Goal: Transaction & Acquisition: Obtain resource

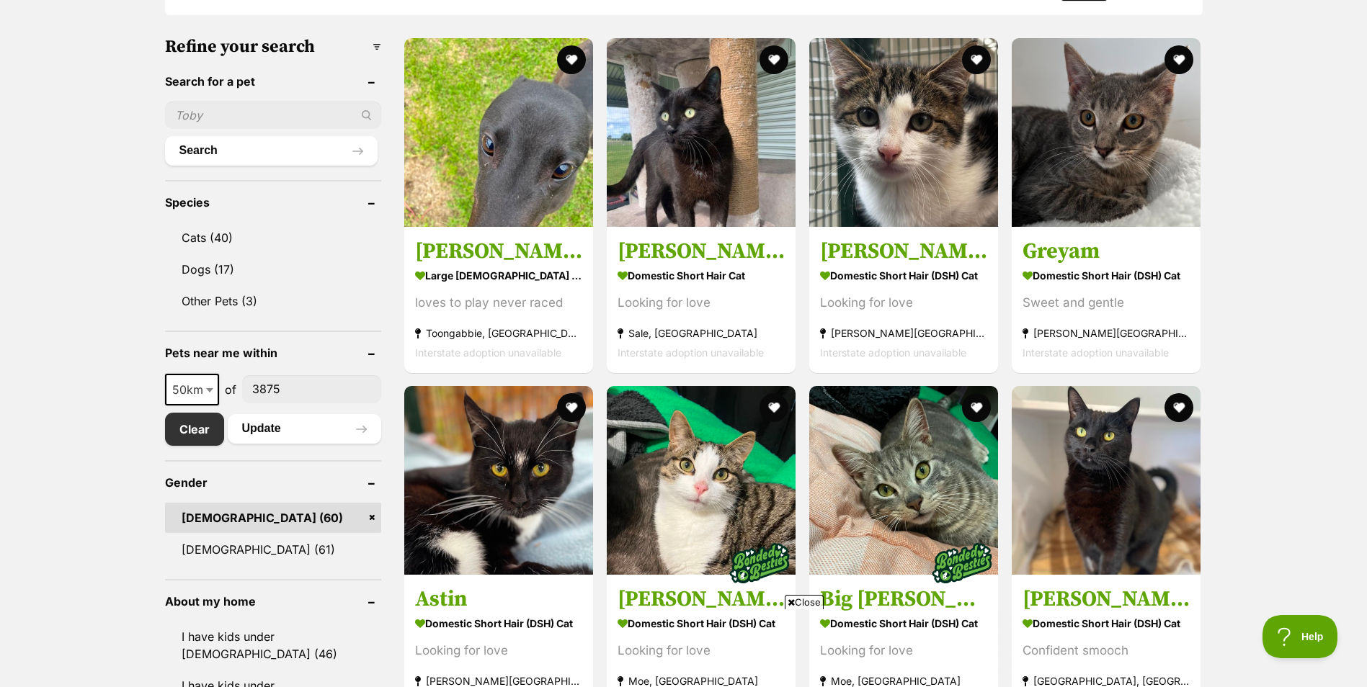
click at [209, 388] on b at bounding box center [209, 390] width 7 height 4
select select "100"
click at [269, 422] on button "Update" at bounding box center [304, 428] width 153 height 29
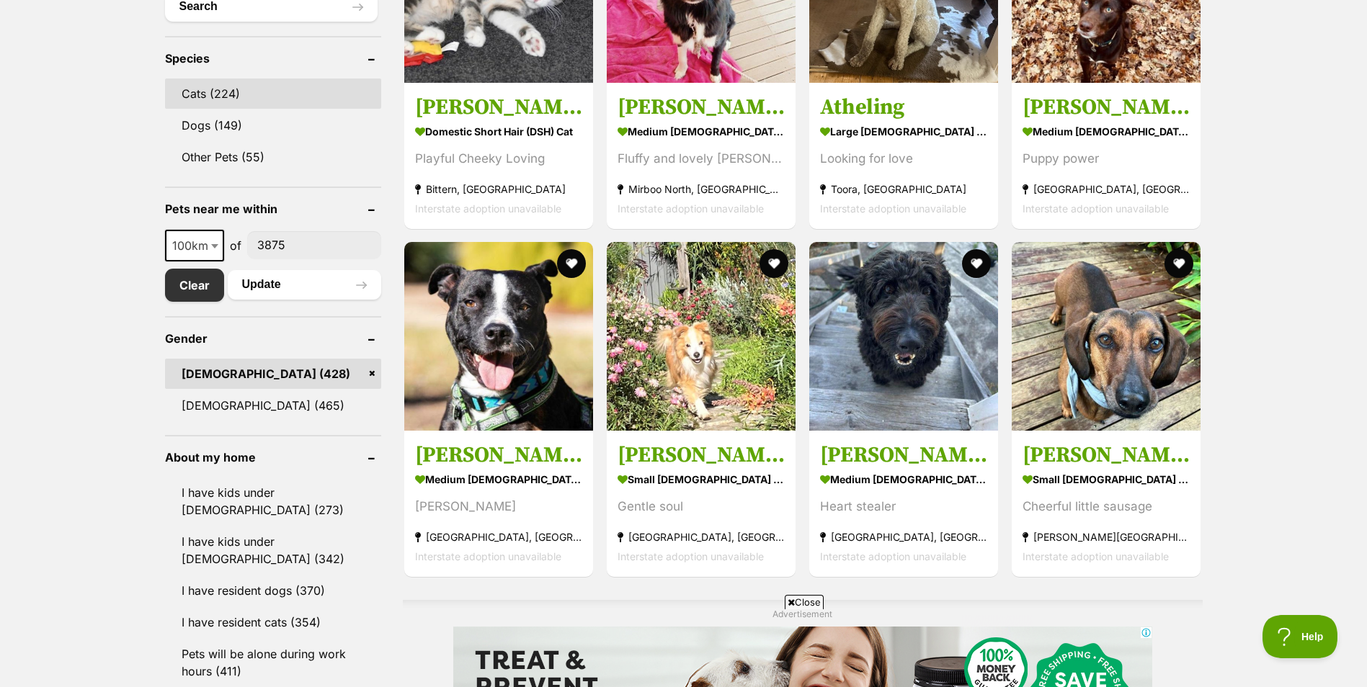
click at [203, 95] on link "Cats (224)" at bounding box center [273, 94] width 216 height 30
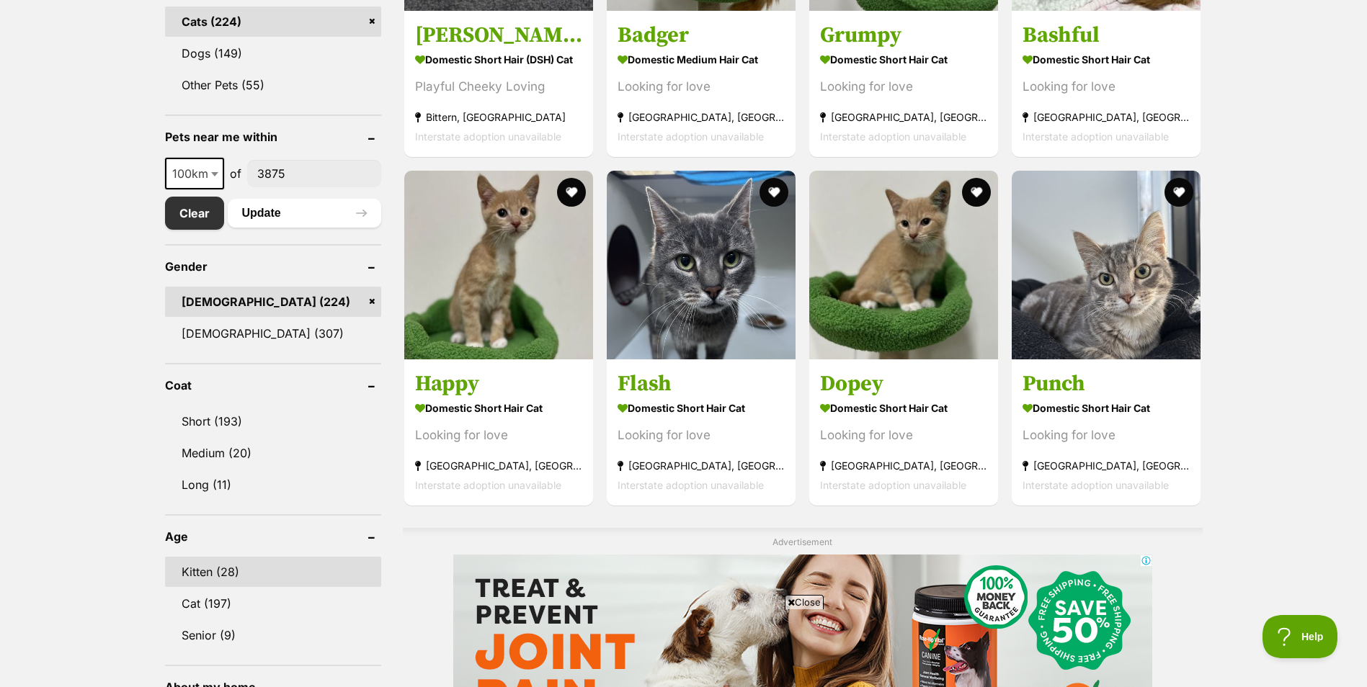
click at [242, 575] on link "Kitten (28)" at bounding box center [273, 572] width 216 height 30
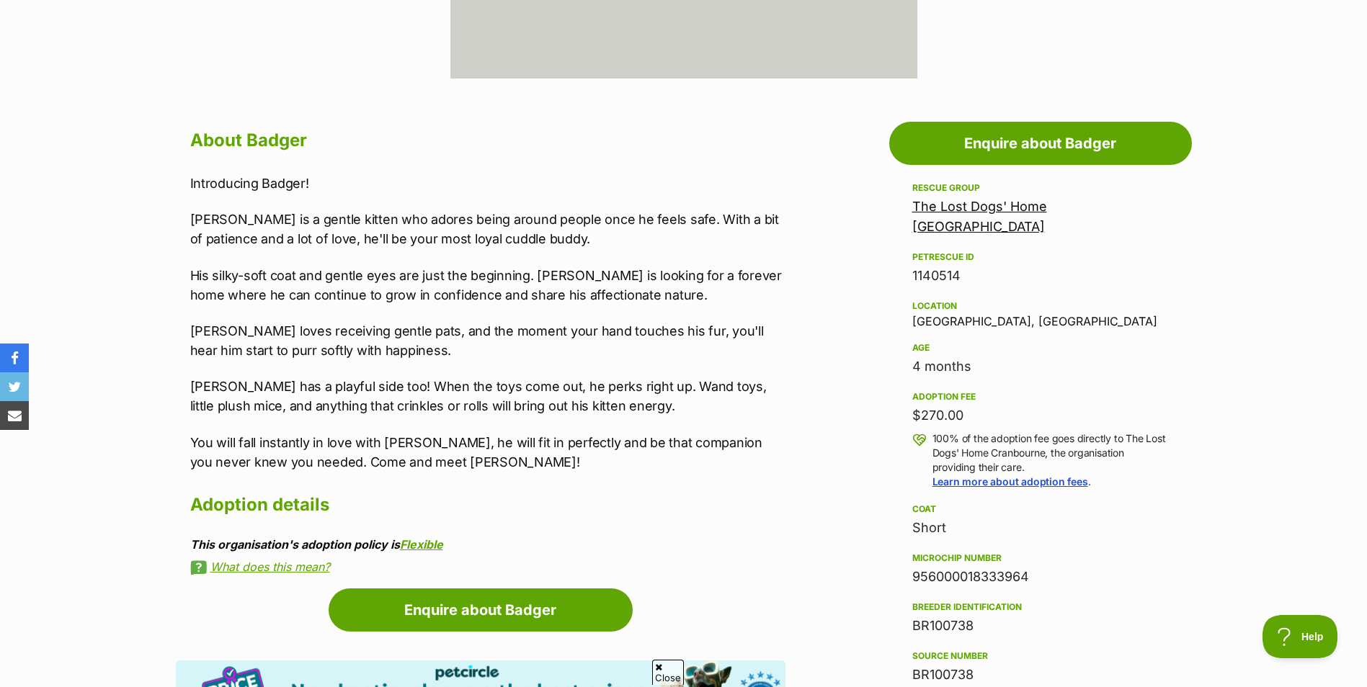
scroll to position [504, 0]
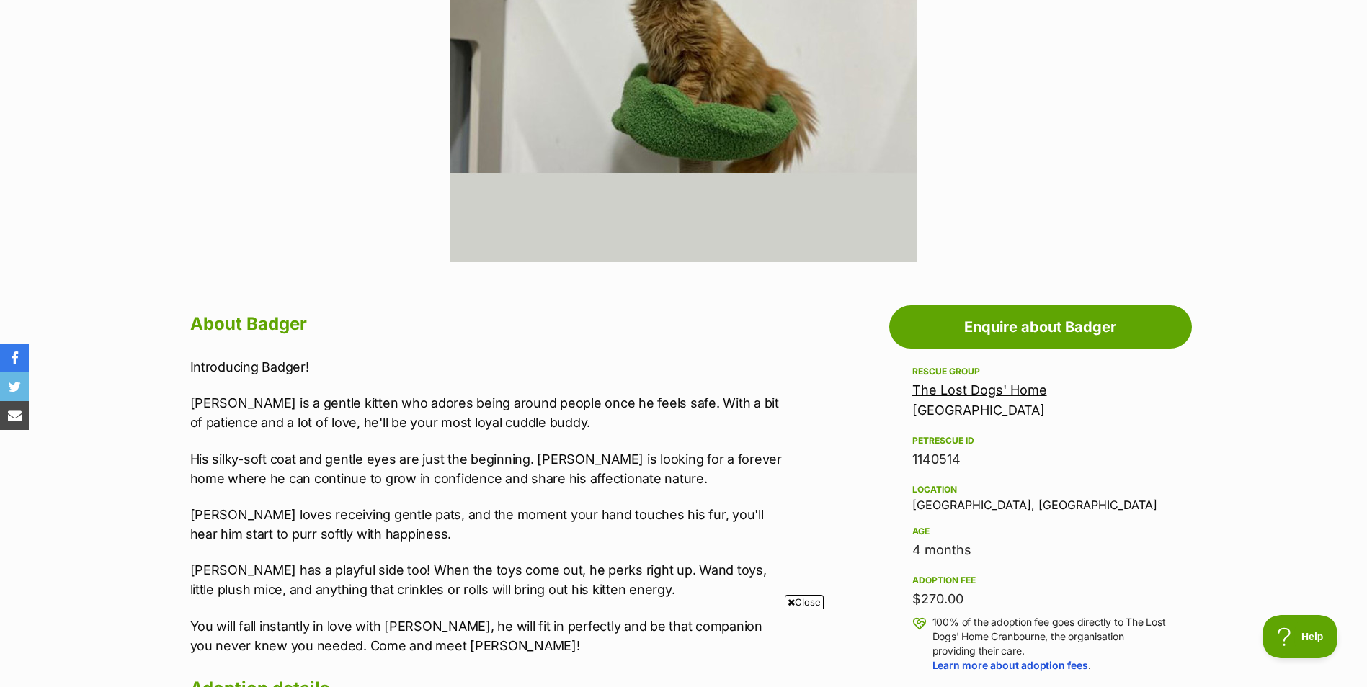
click at [1047, 394] on link "The Lost Dogs' Home [GEOGRAPHIC_DATA]" at bounding box center [979, 400] width 135 height 35
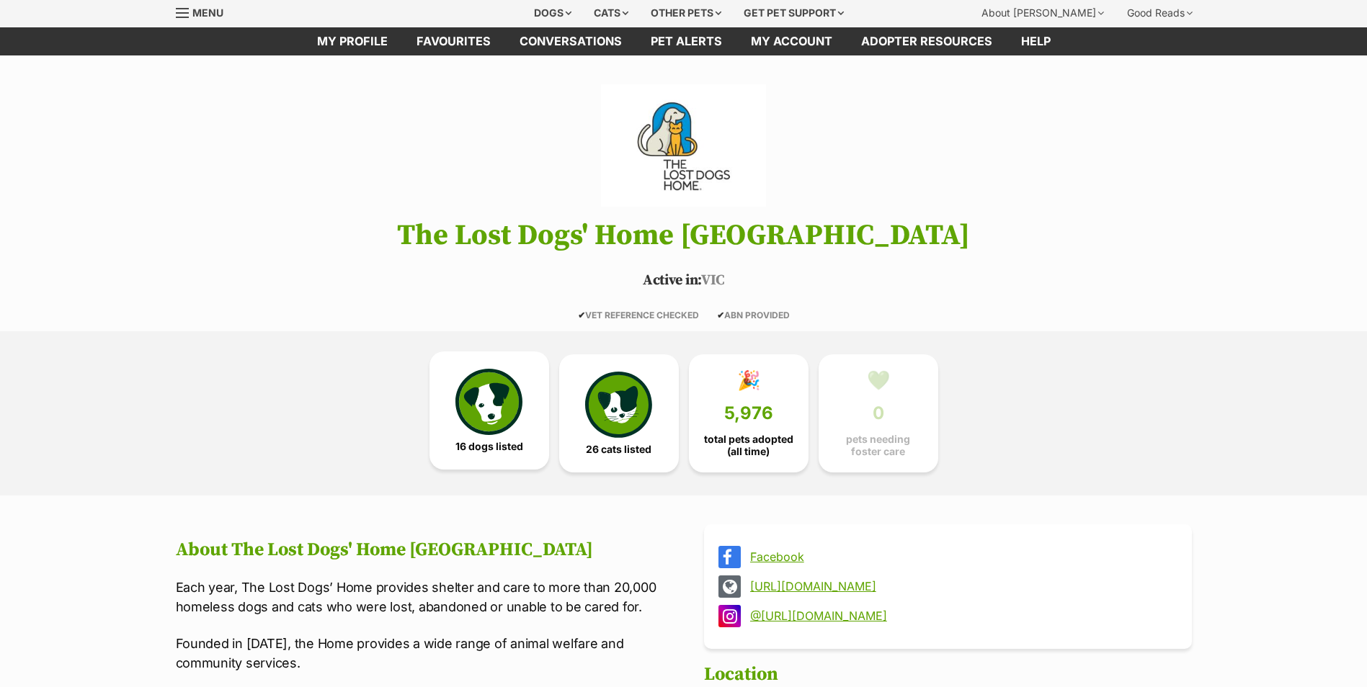
scroll to position [72, 0]
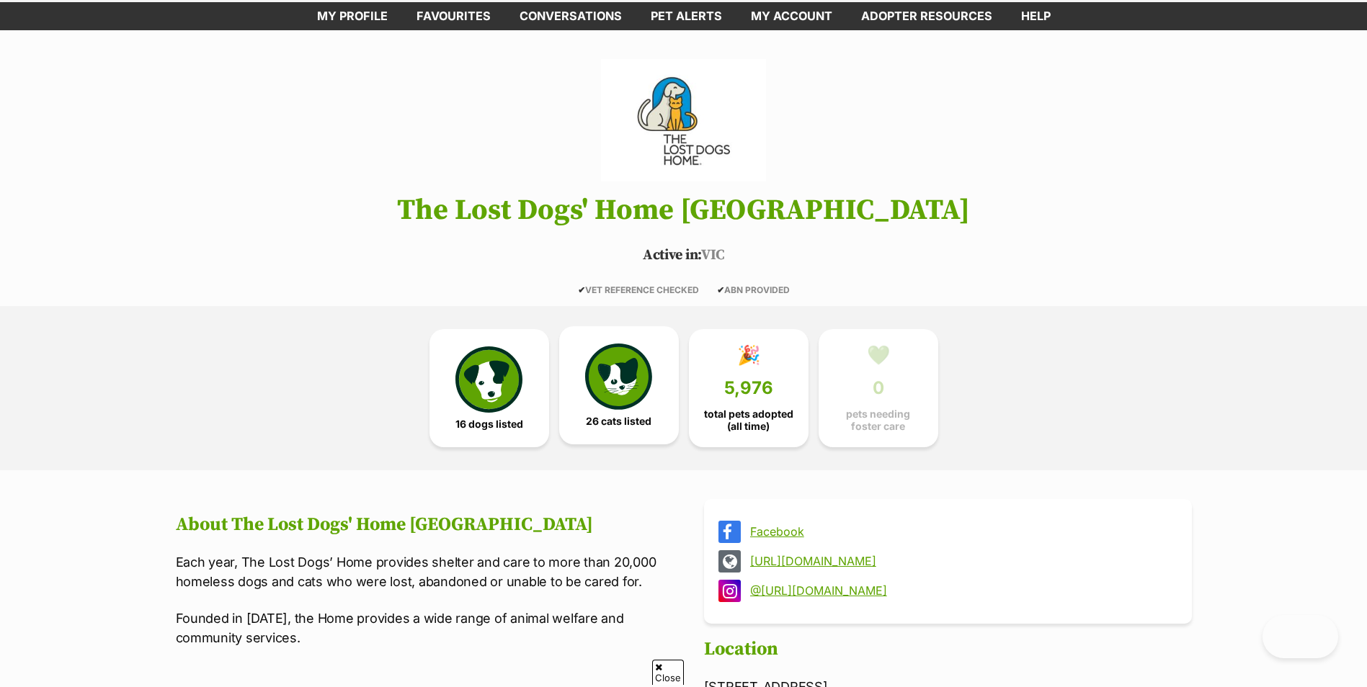
click at [607, 363] on img at bounding box center [618, 377] width 66 height 66
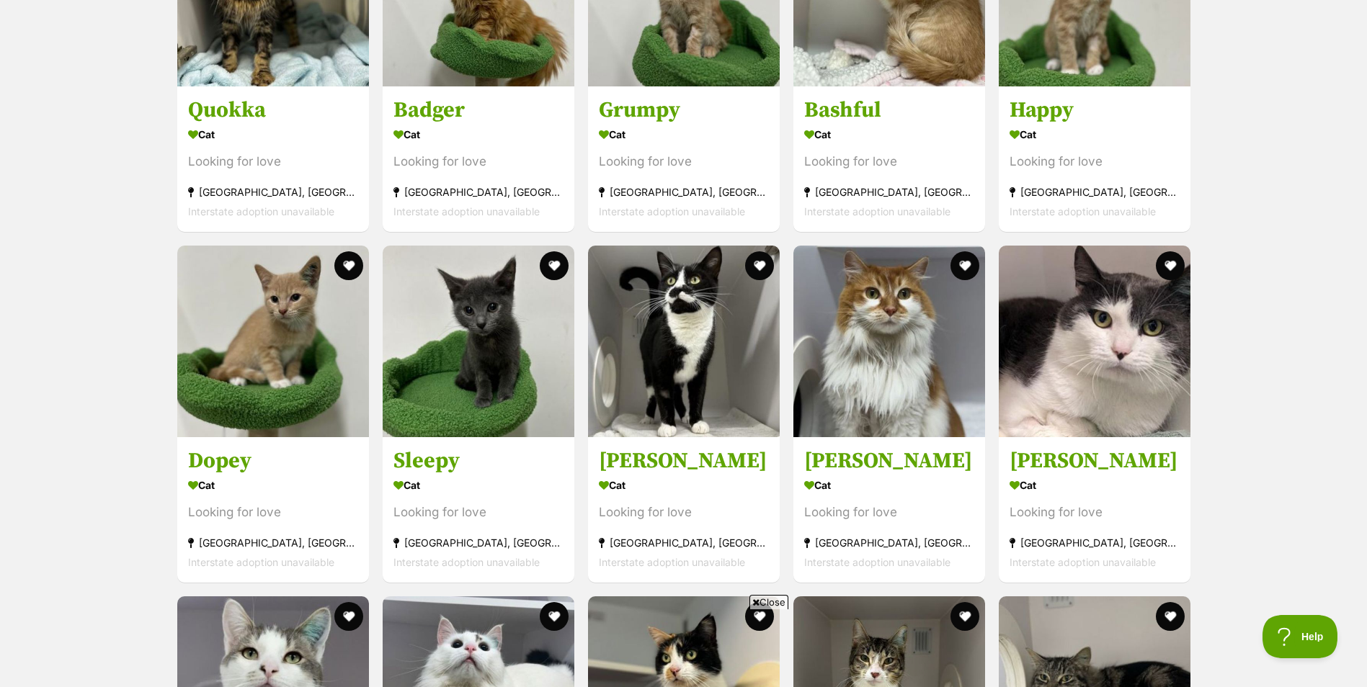
scroll to position [1251, 0]
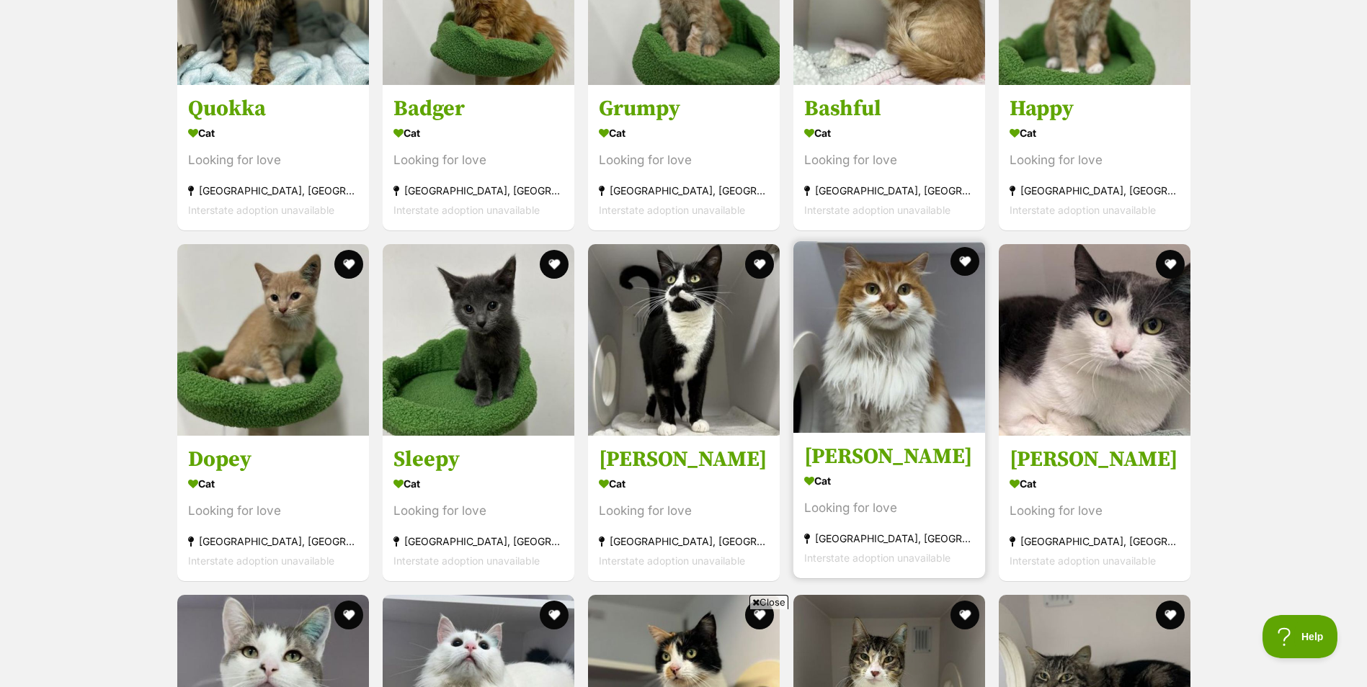
click at [874, 351] on img at bounding box center [889, 337] width 192 height 192
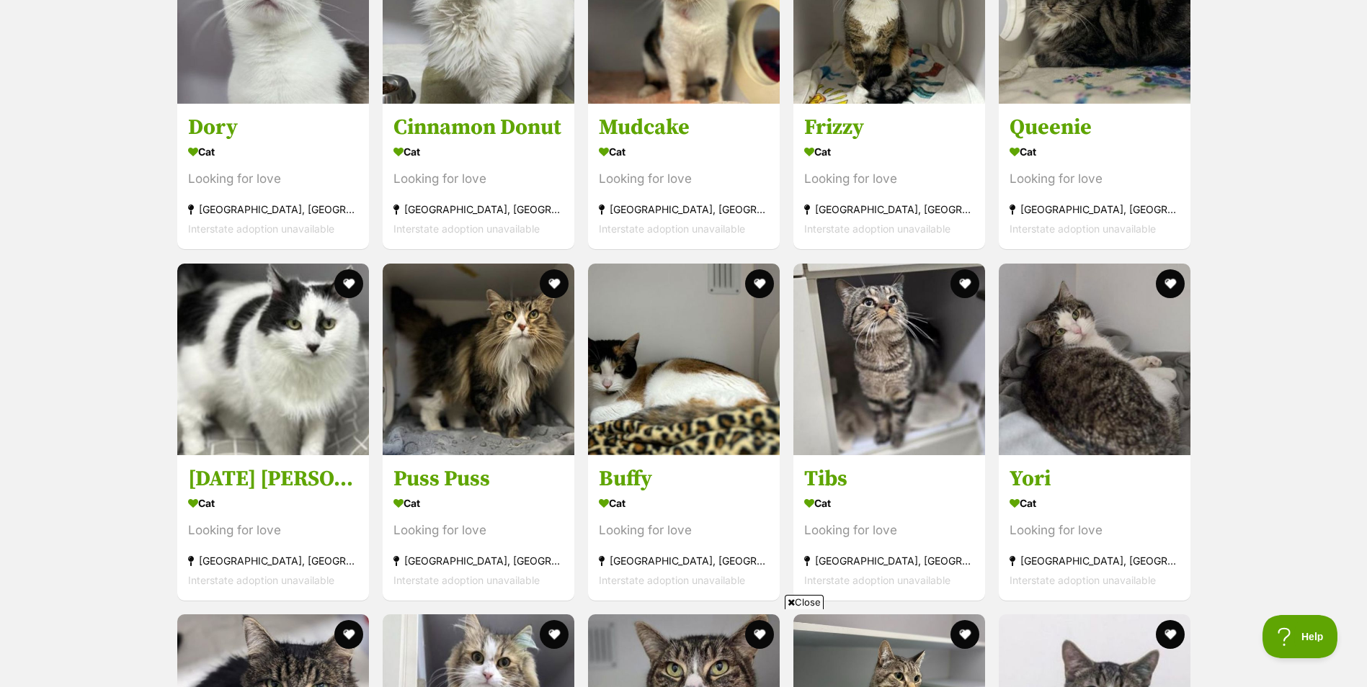
scroll to position [2116, 0]
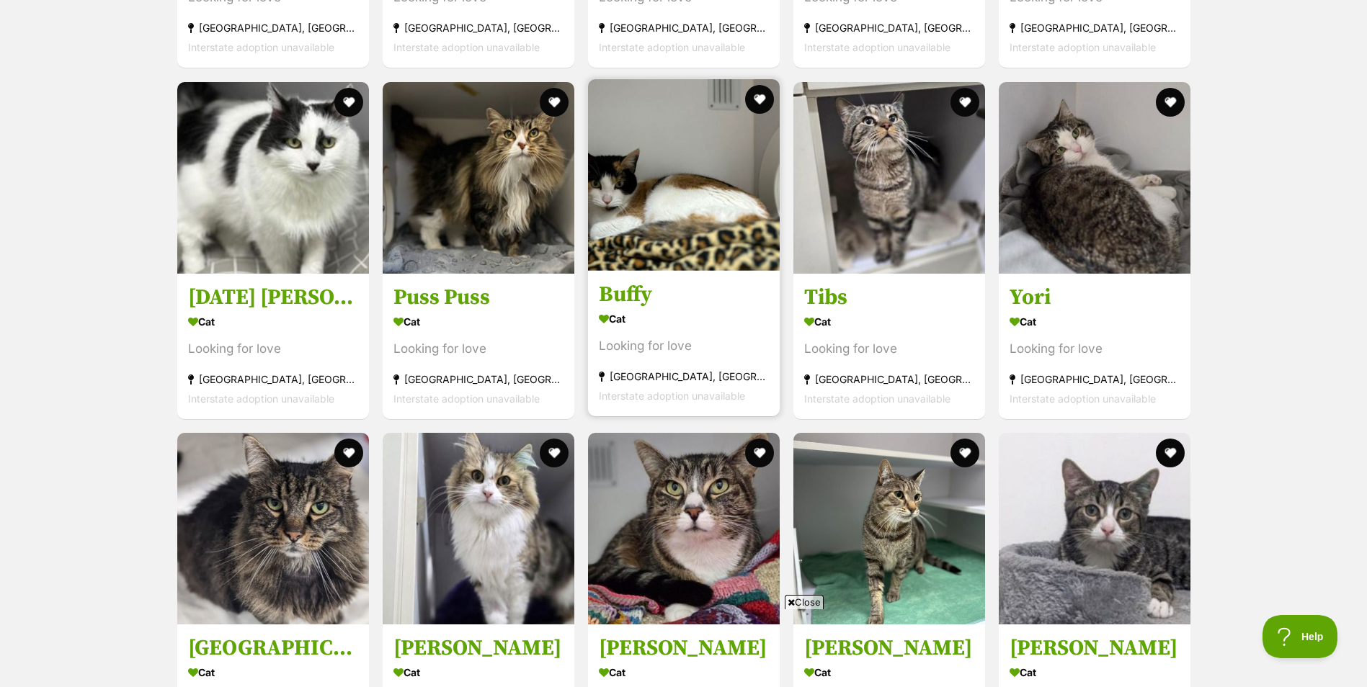
click at [693, 228] on img at bounding box center [684, 175] width 192 height 192
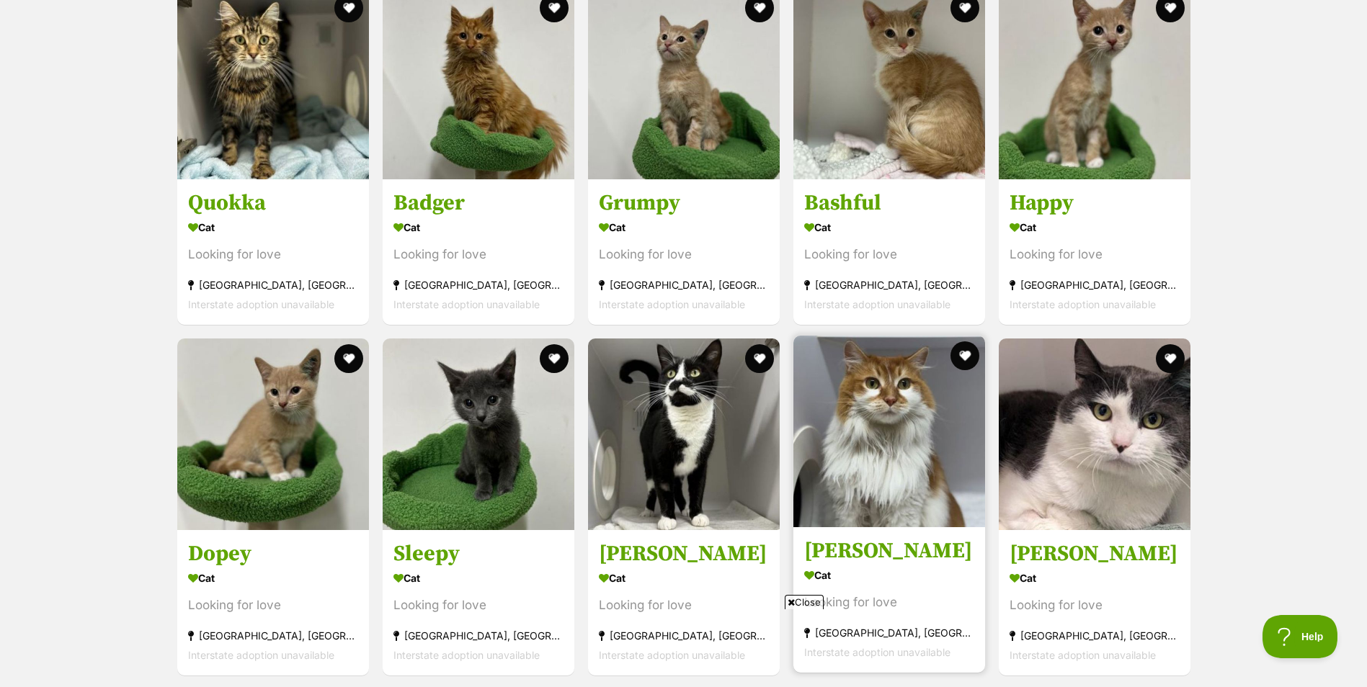
scroll to position [963, 0]
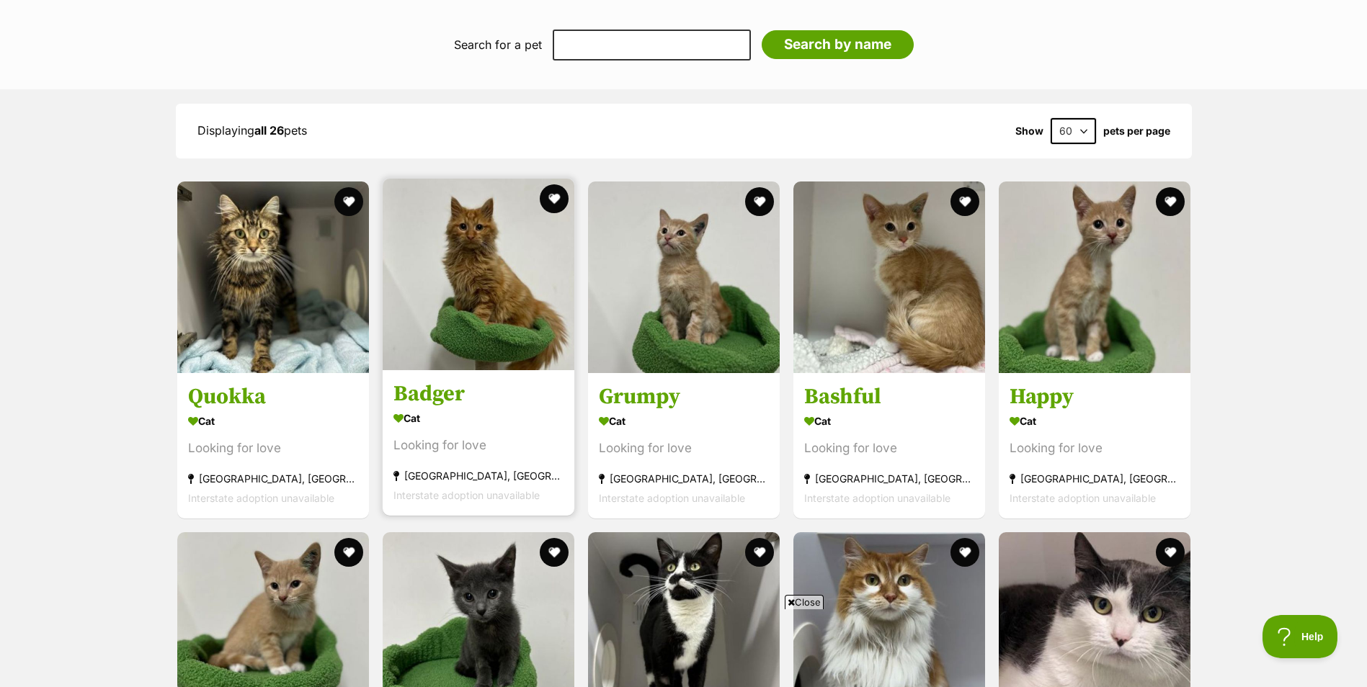
click at [479, 267] on img at bounding box center [479, 275] width 192 height 192
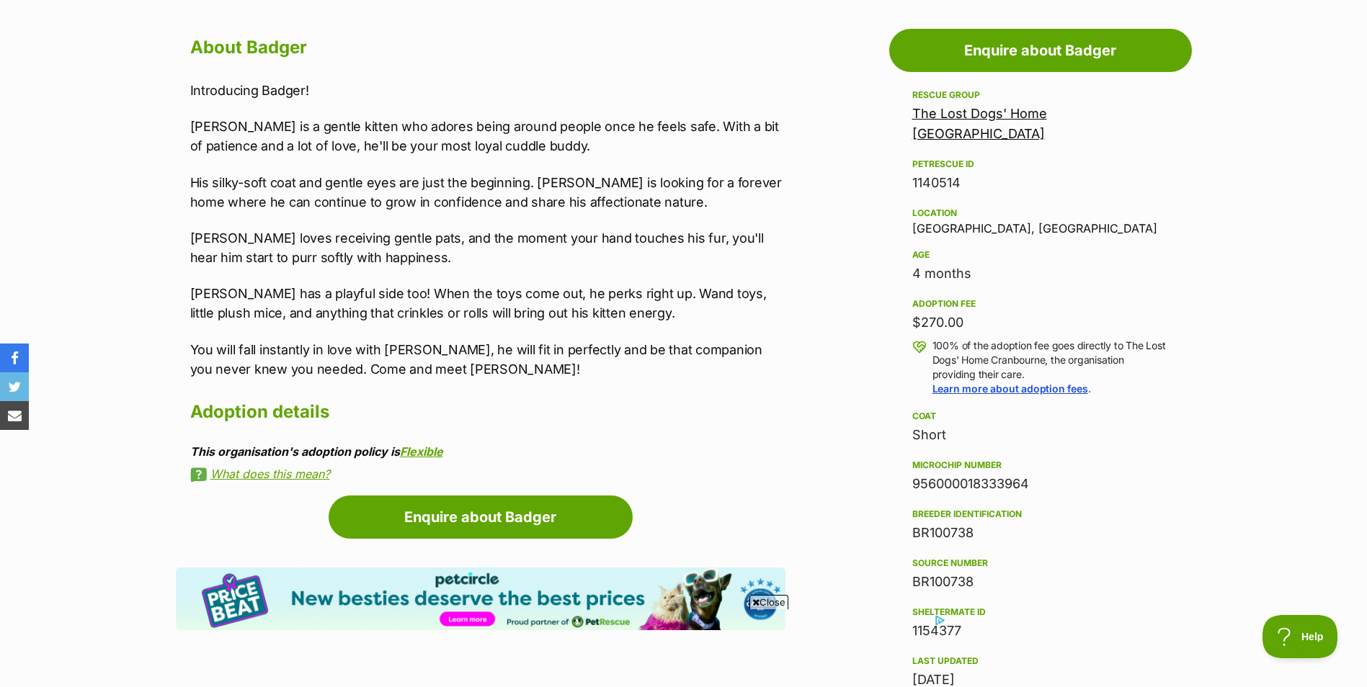
scroll to position [649, 0]
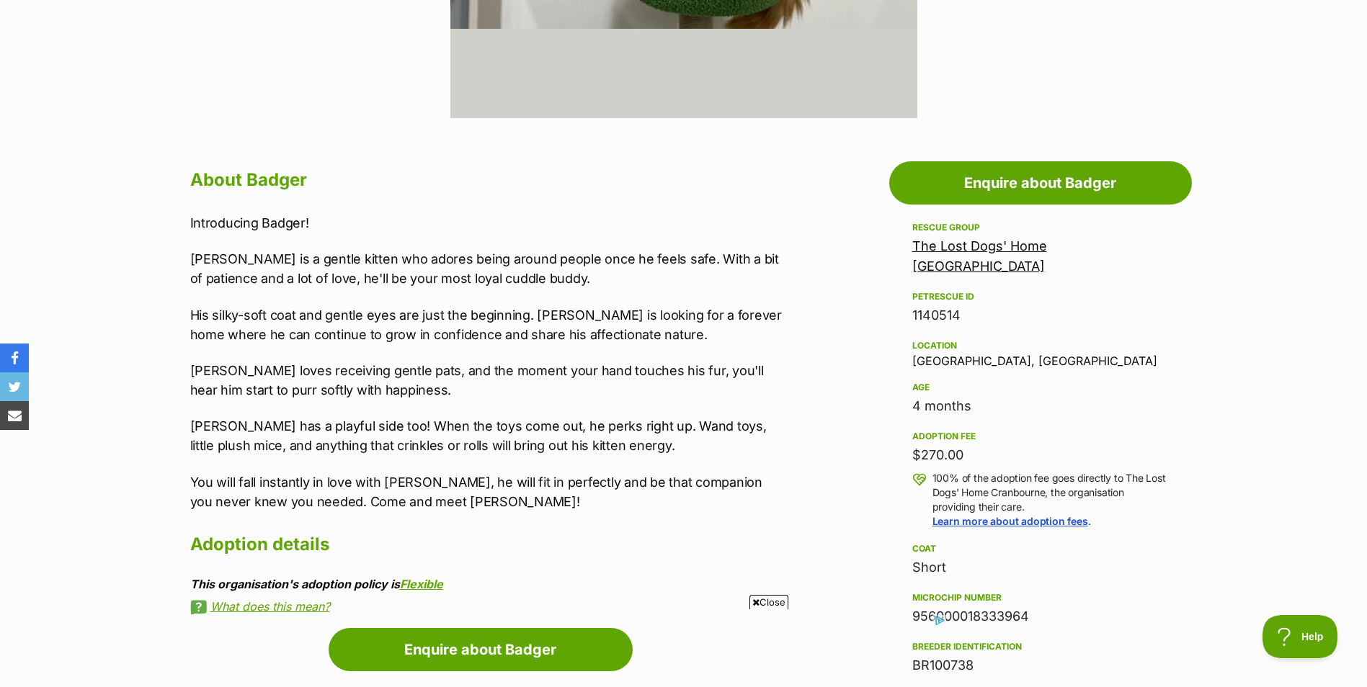
click at [473, 502] on p "You will fall instantly in love with Badger, he will fit in perfectly and be th…" at bounding box center [487, 492] width 595 height 39
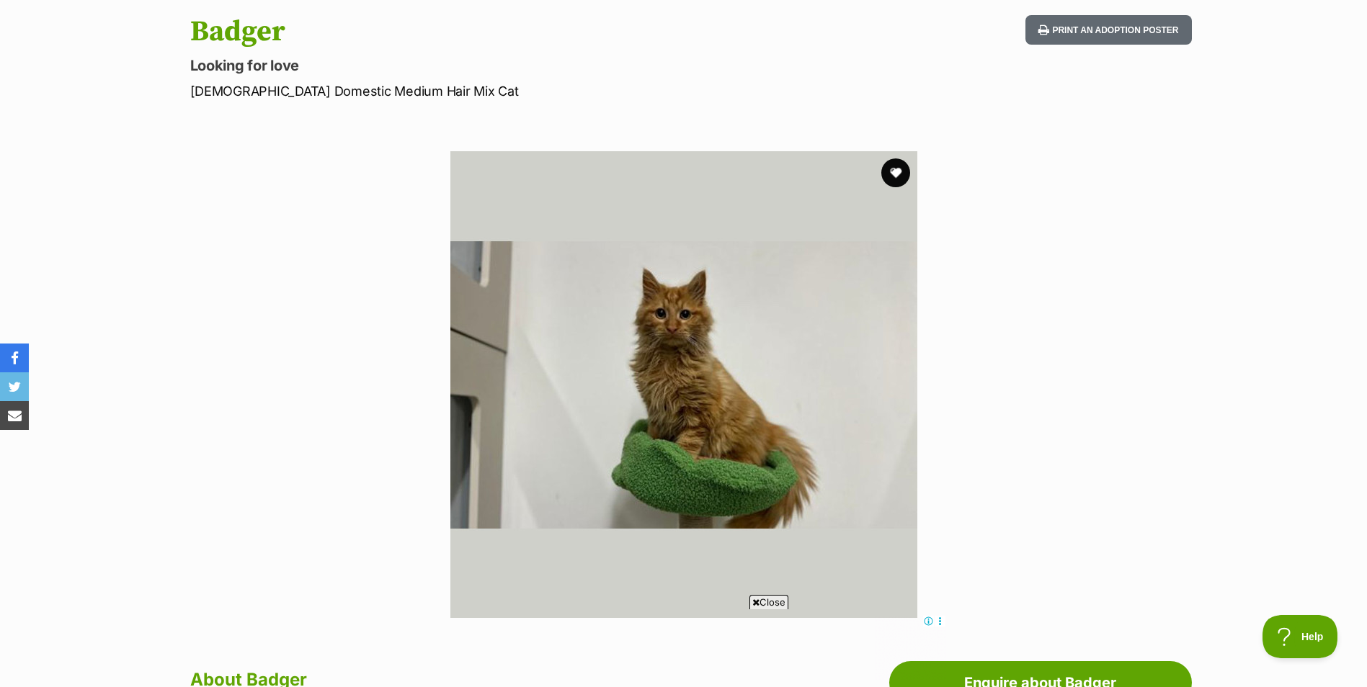
scroll to position [144, 0]
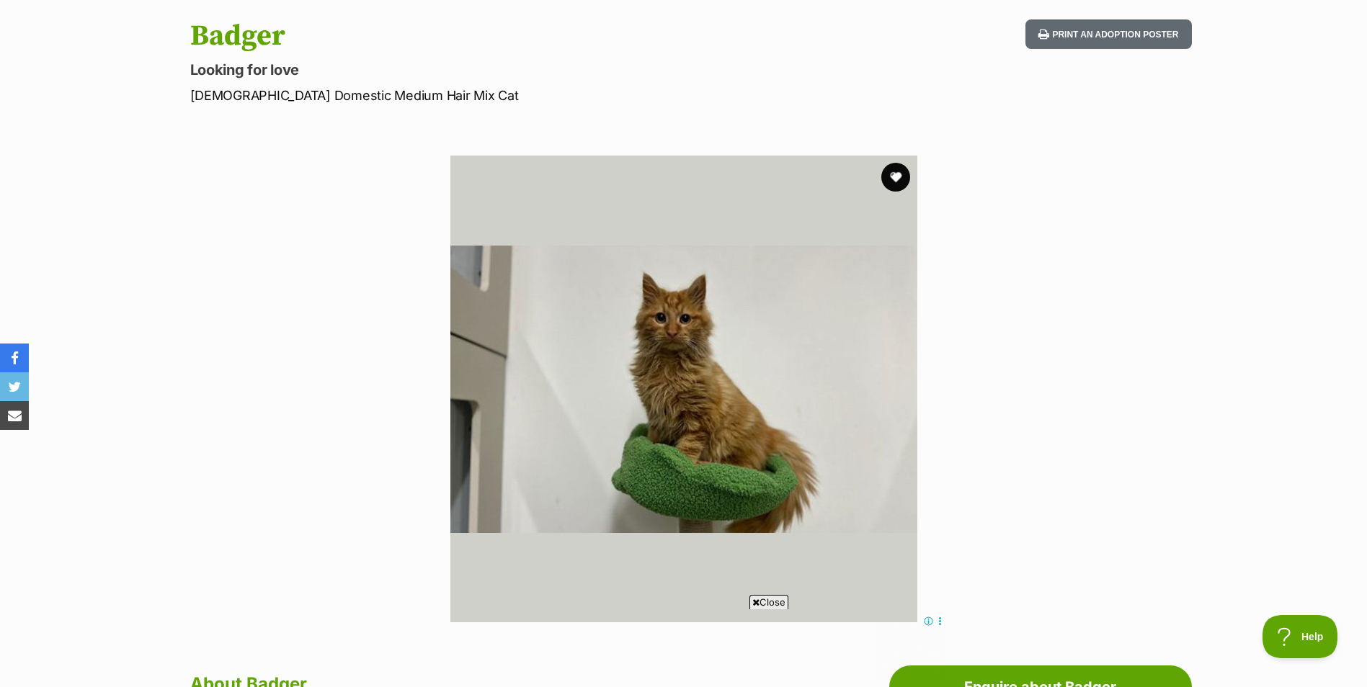
click at [685, 330] on img at bounding box center [683, 389] width 467 height 467
click at [688, 331] on img at bounding box center [683, 389] width 467 height 467
click at [690, 334] on img at bounding box center [683, 389] width 467 height 467
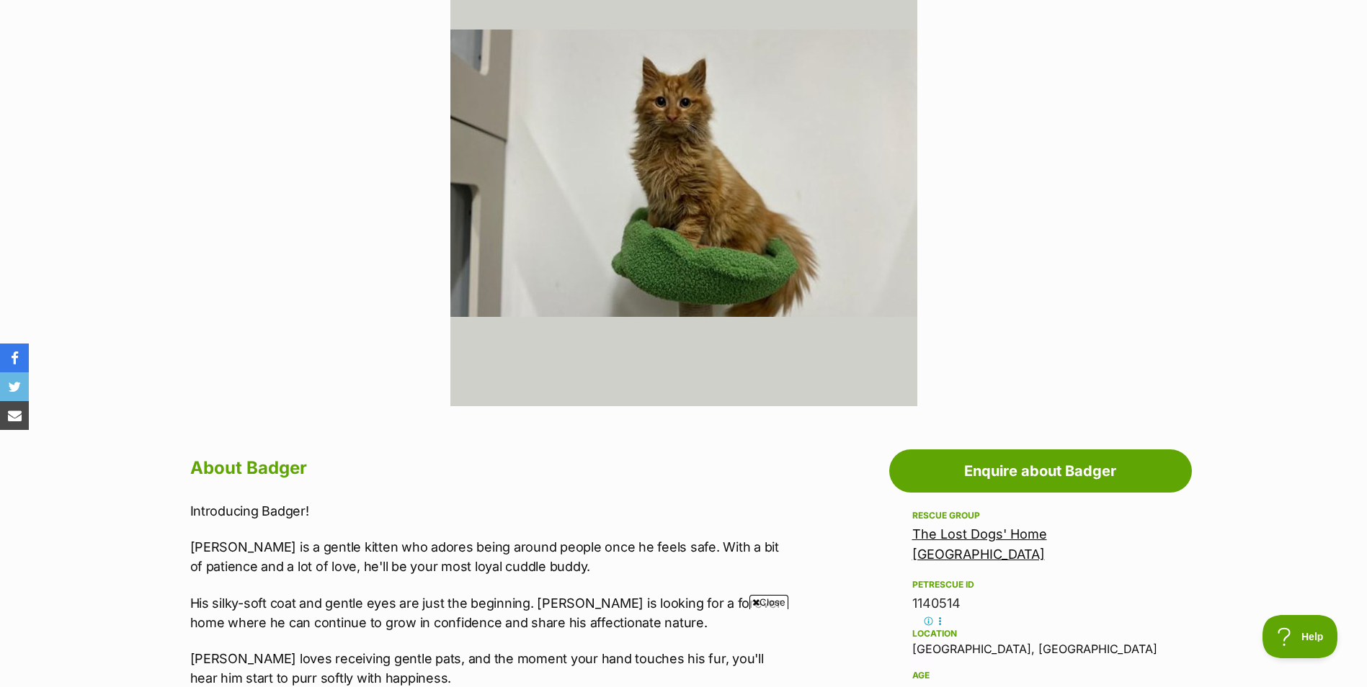
scroll to position [649, 0]
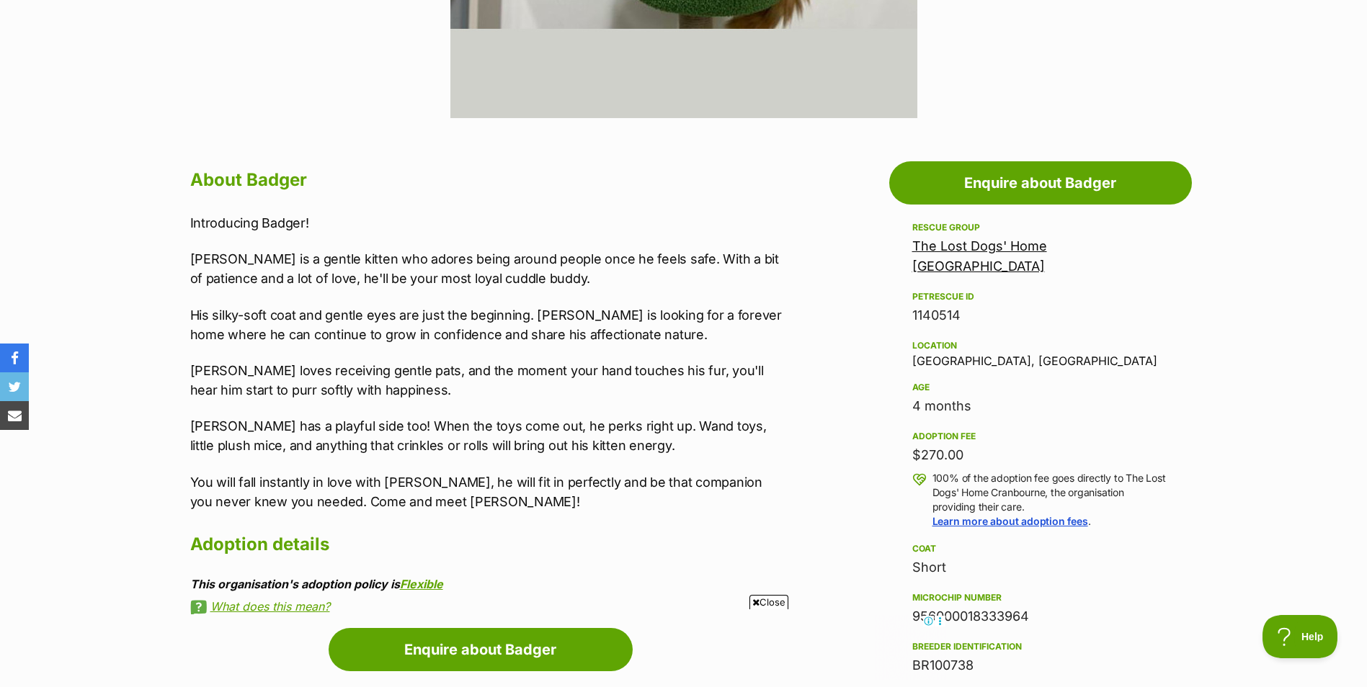
click at [1039, 249] on link "The Lost Dogs' Home [GEOGRAPHIC_DATA]" at bounding box center [979, 256] width 135 height 35
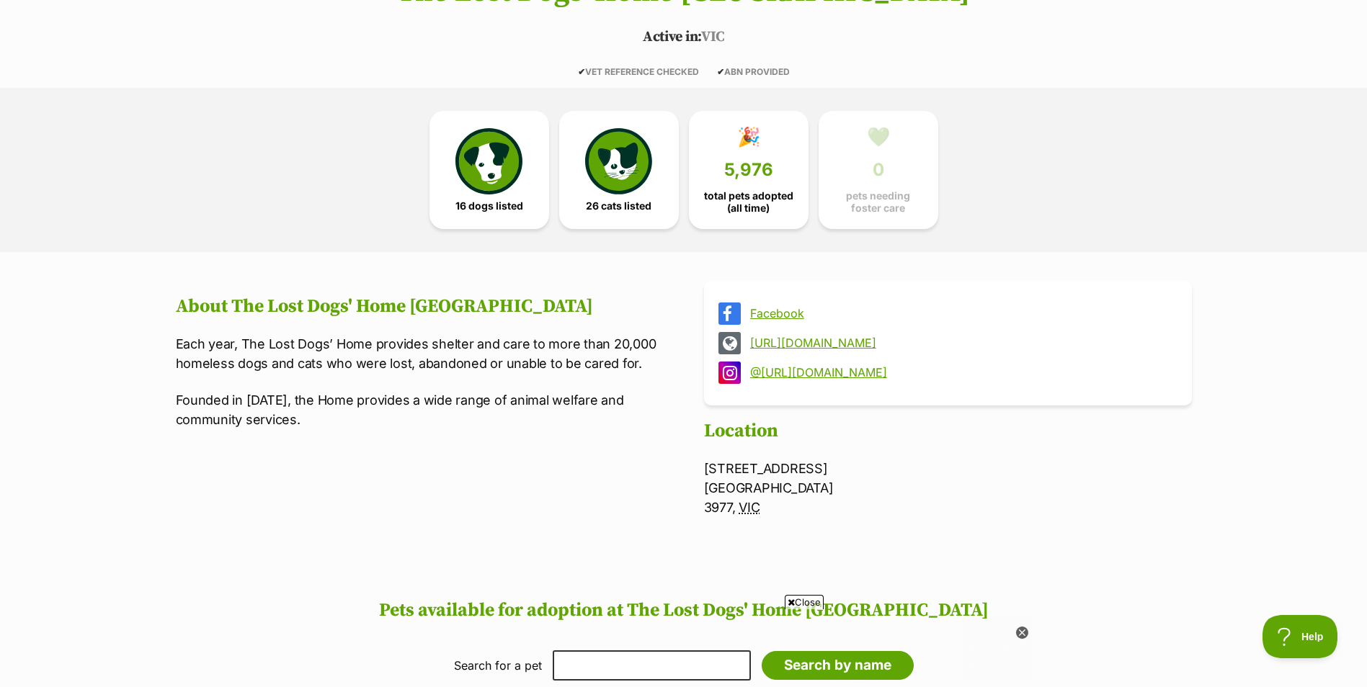
scroll to position [288, 0]
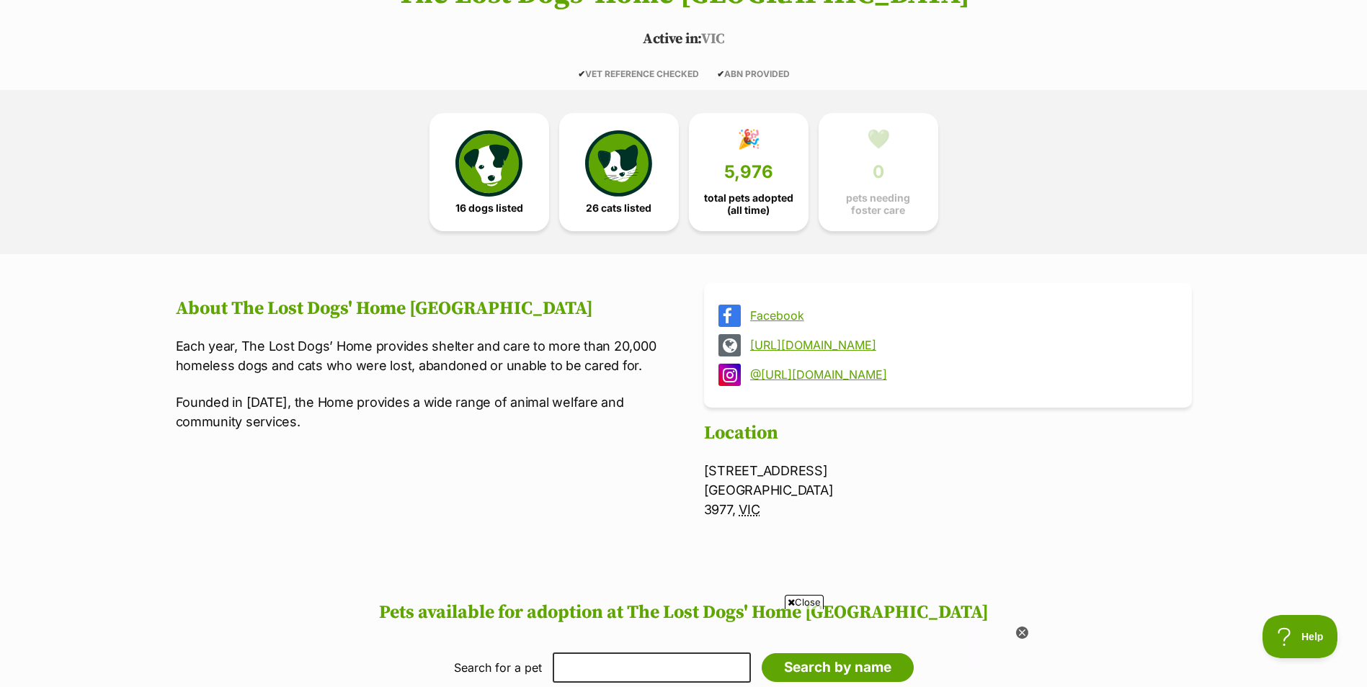
click at [823, 342] on link "http://dogshome.com" at bounding box center [961, 345] width 422 height 13
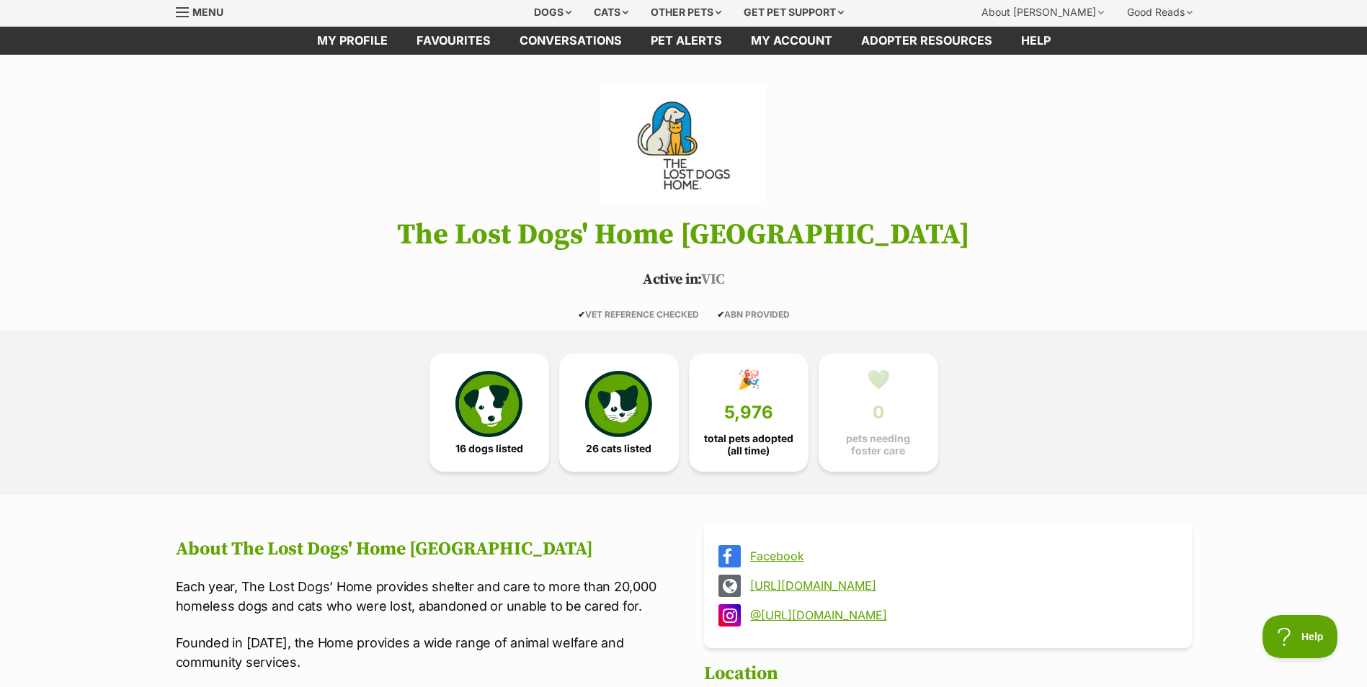
scroll to position [0, 0]
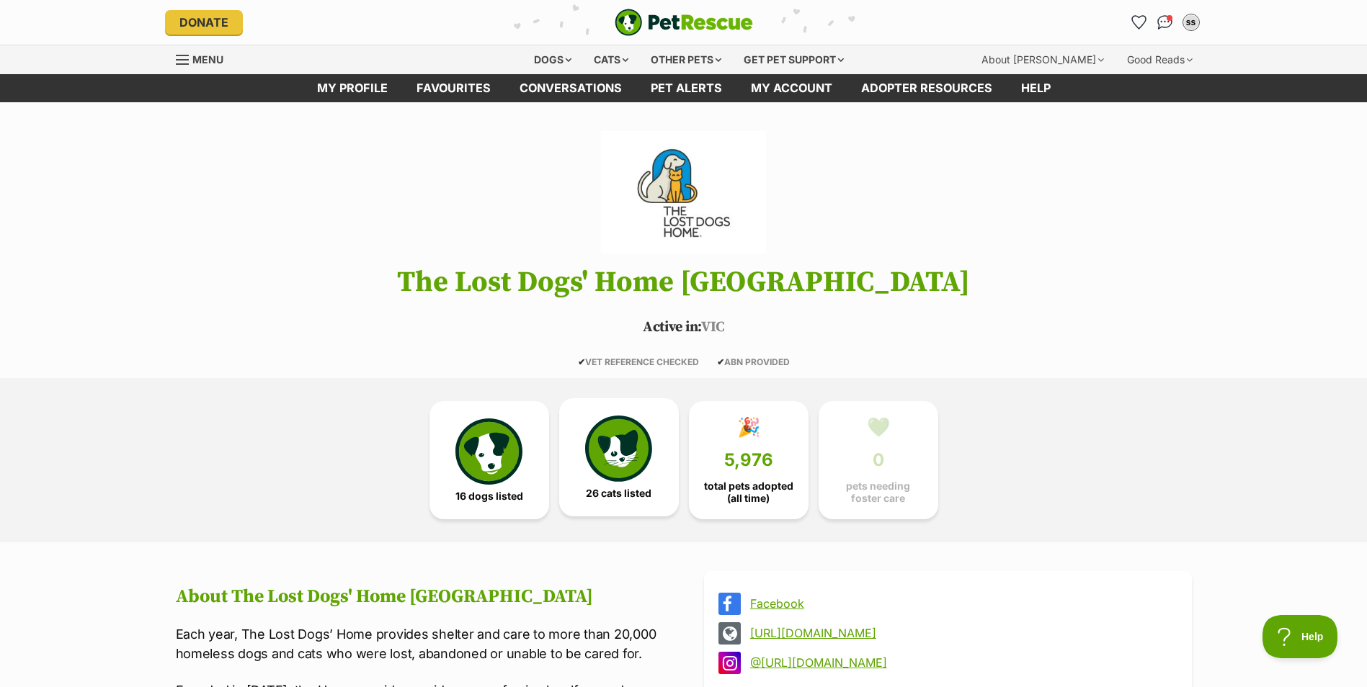
click at [603, 448] on img at bounding box center [618, 449] width 66 height 66
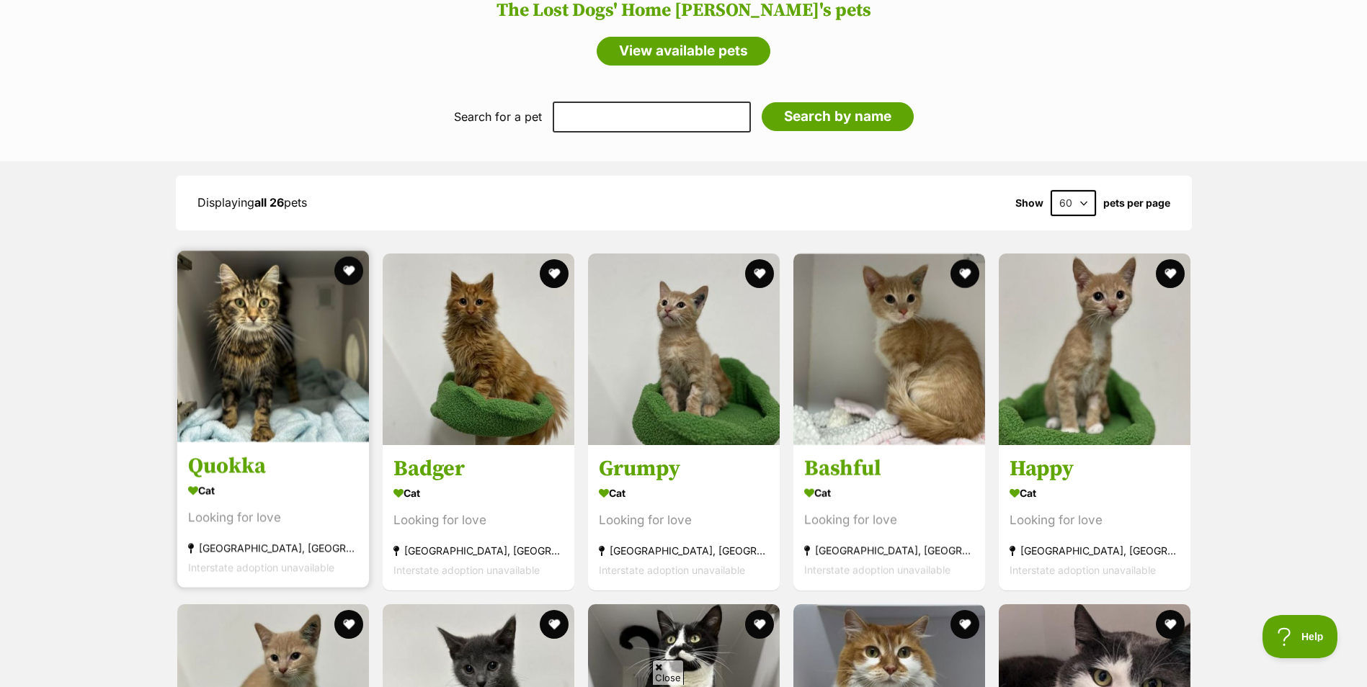
click at [262, 380] on img at bounding box center [273, 347] width 192 height 192
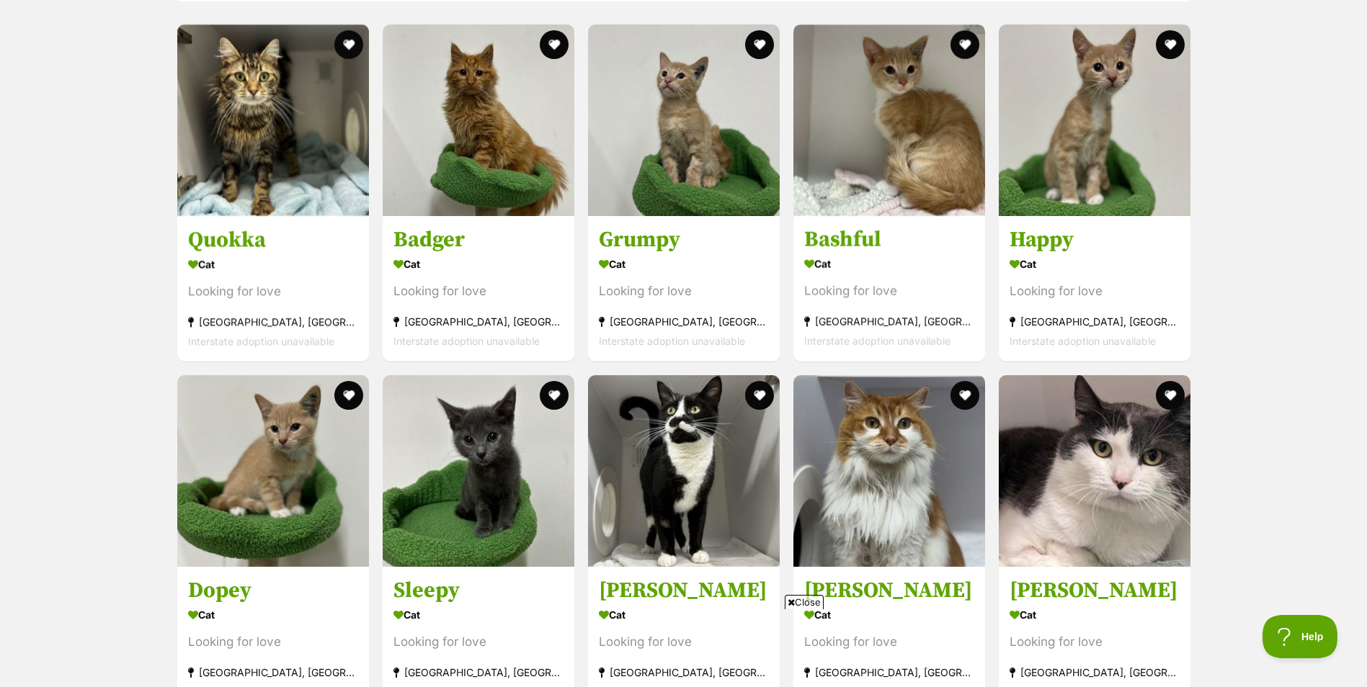
scroll to position [1179, 0]
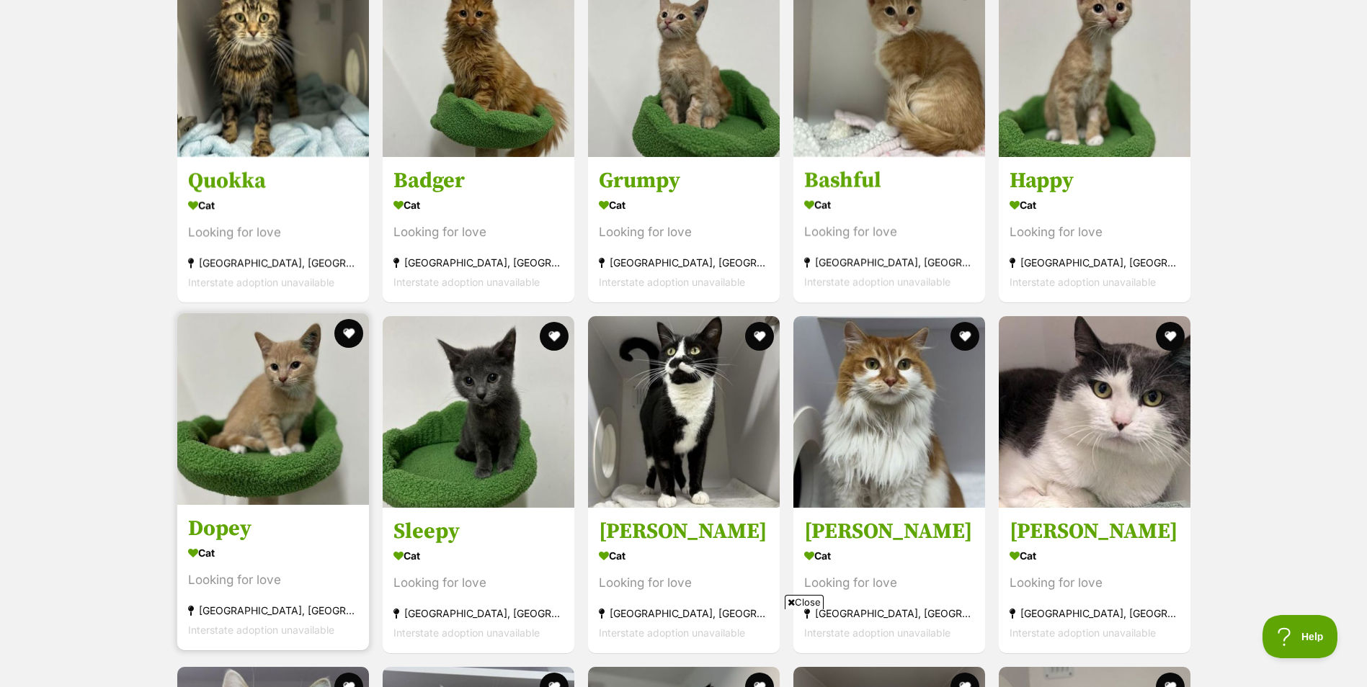
click at [302, 450] on img at bounding box center [273, 409] width 192 height 192
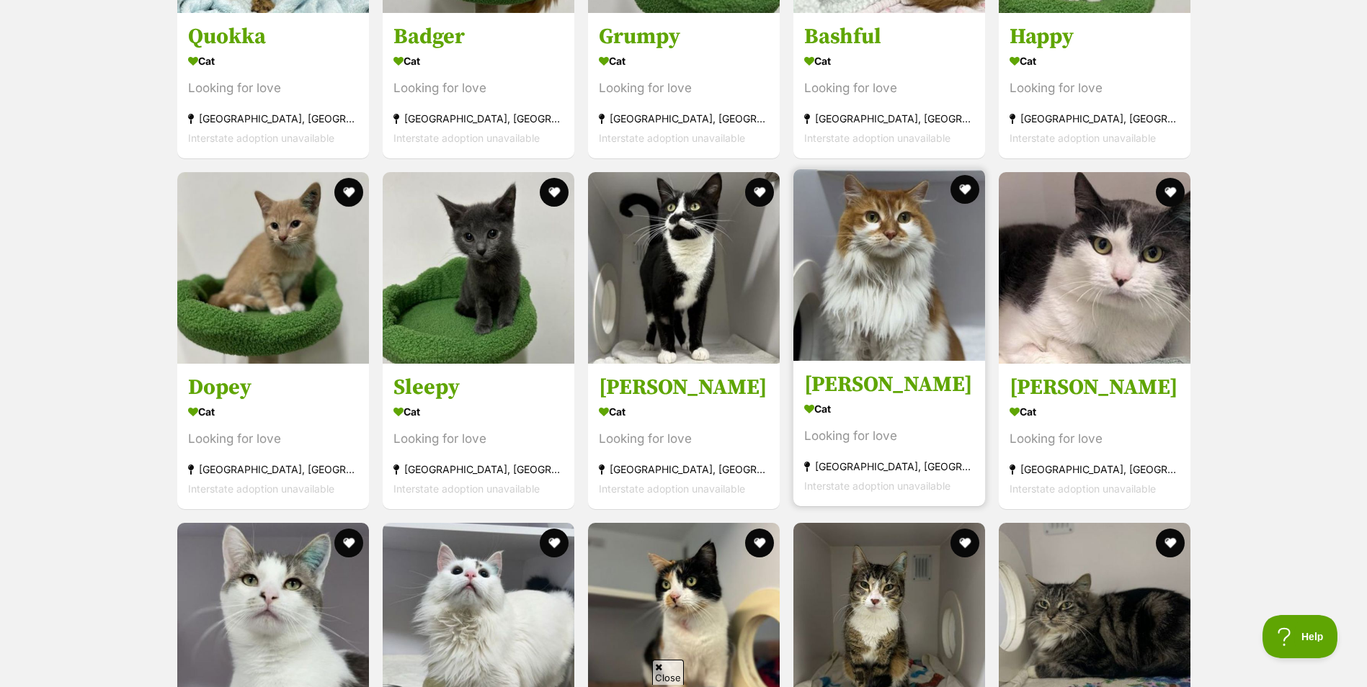
scroll to position [0, 0]
click at [896, 223] on img at bounding box center [889, 265] width 192 height 192
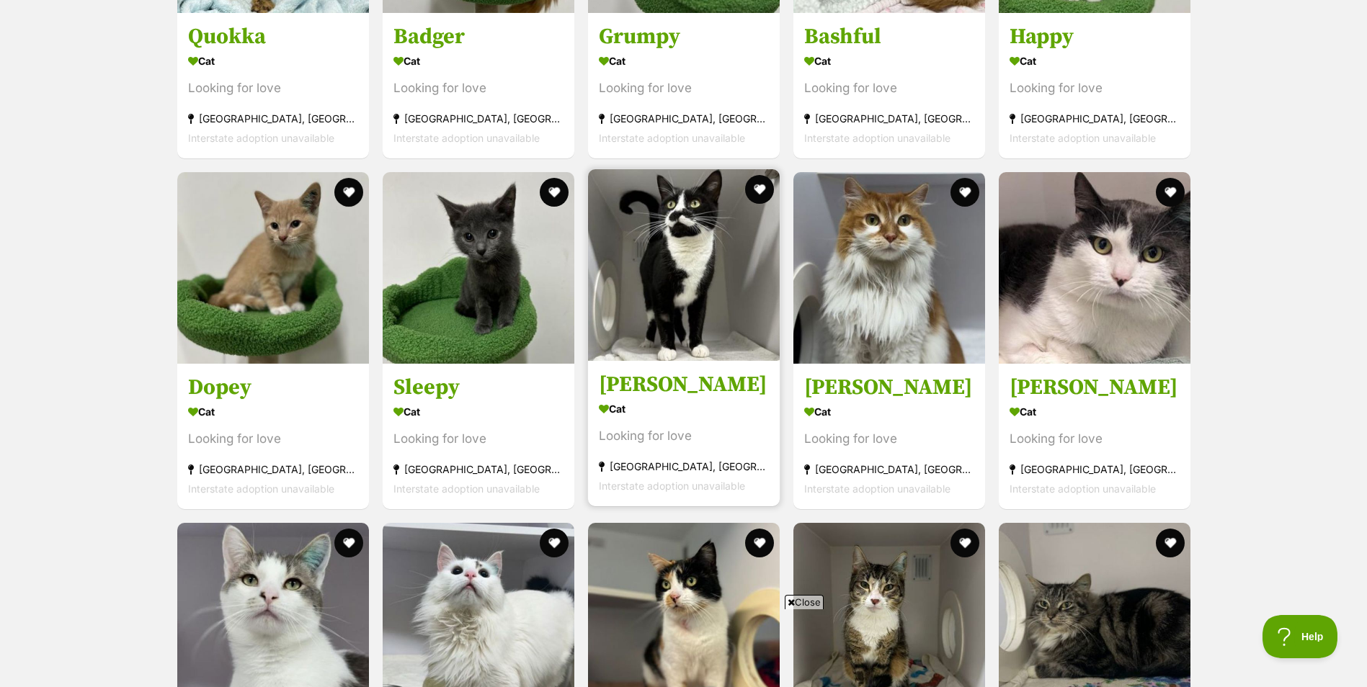
scroll to position [891, 0]
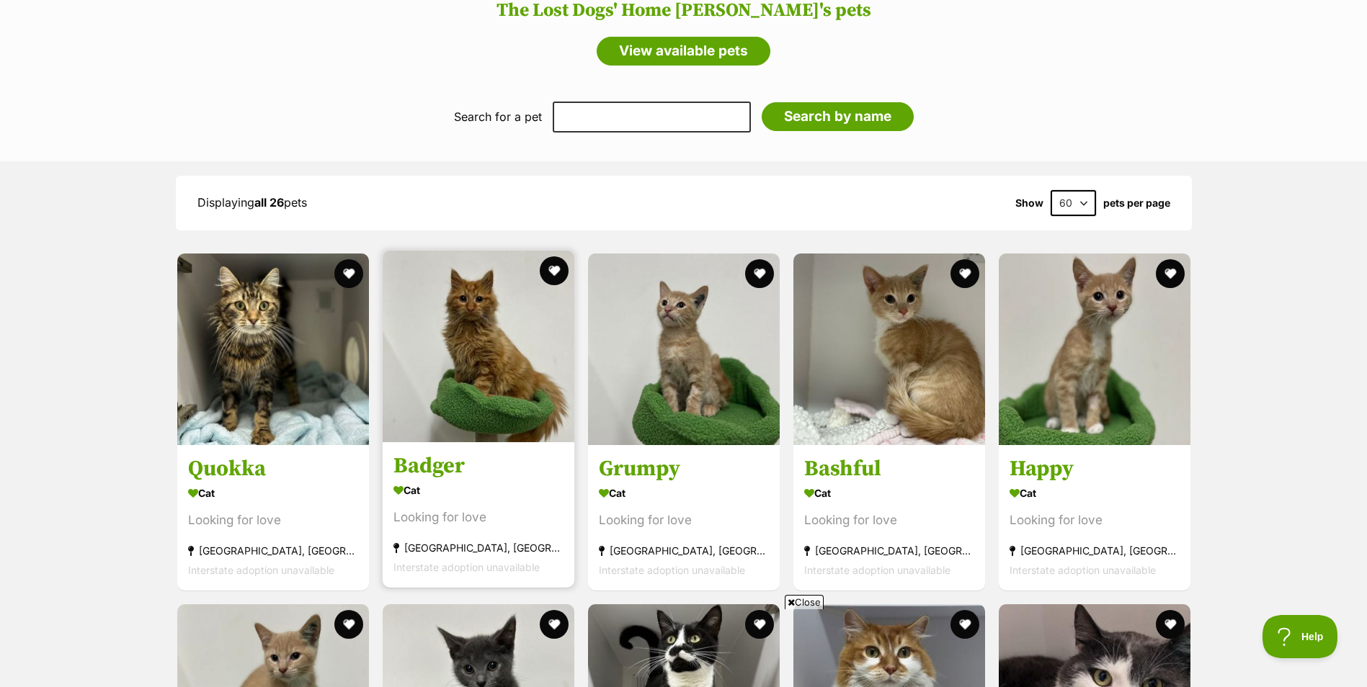
click at [515, 342] on img at bounding box center [479, 347] width 192 height 192
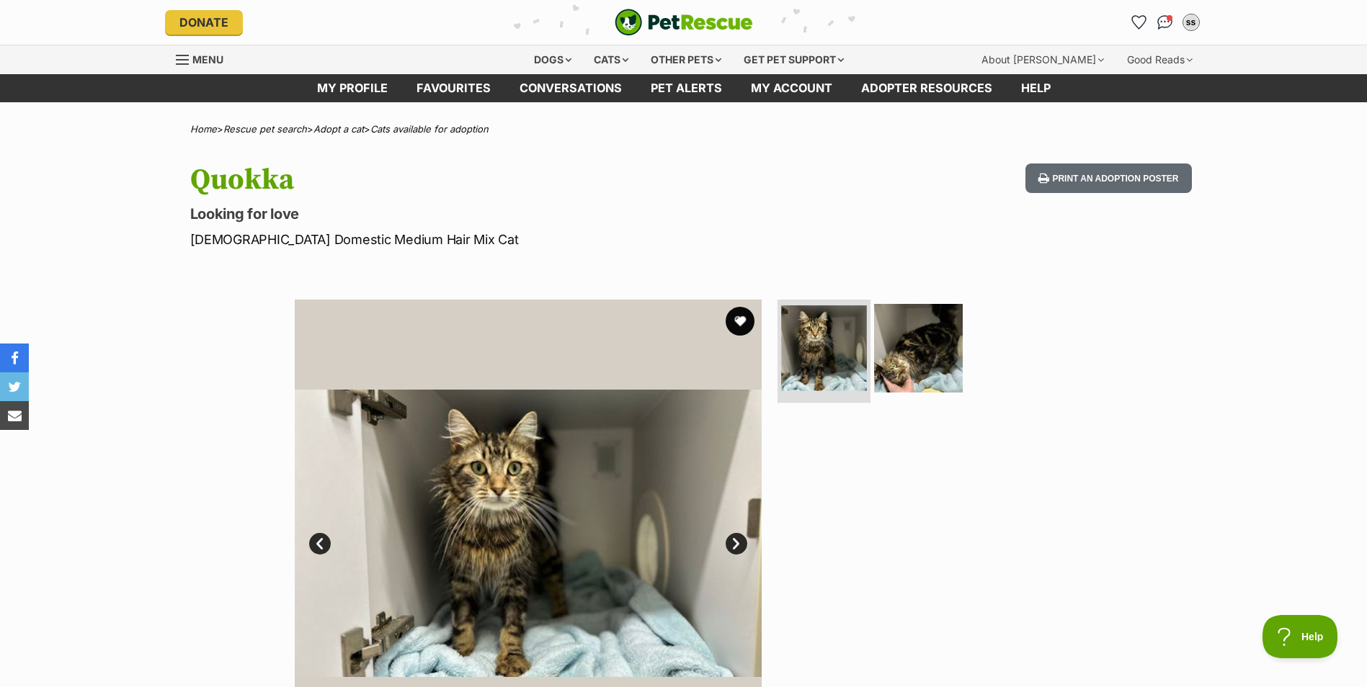
click at [844, 359] on img at bounding box center [824, 349] width 86 height 86
click at [909, 362] on img at bounding box center [918, 348] width 93 height 93
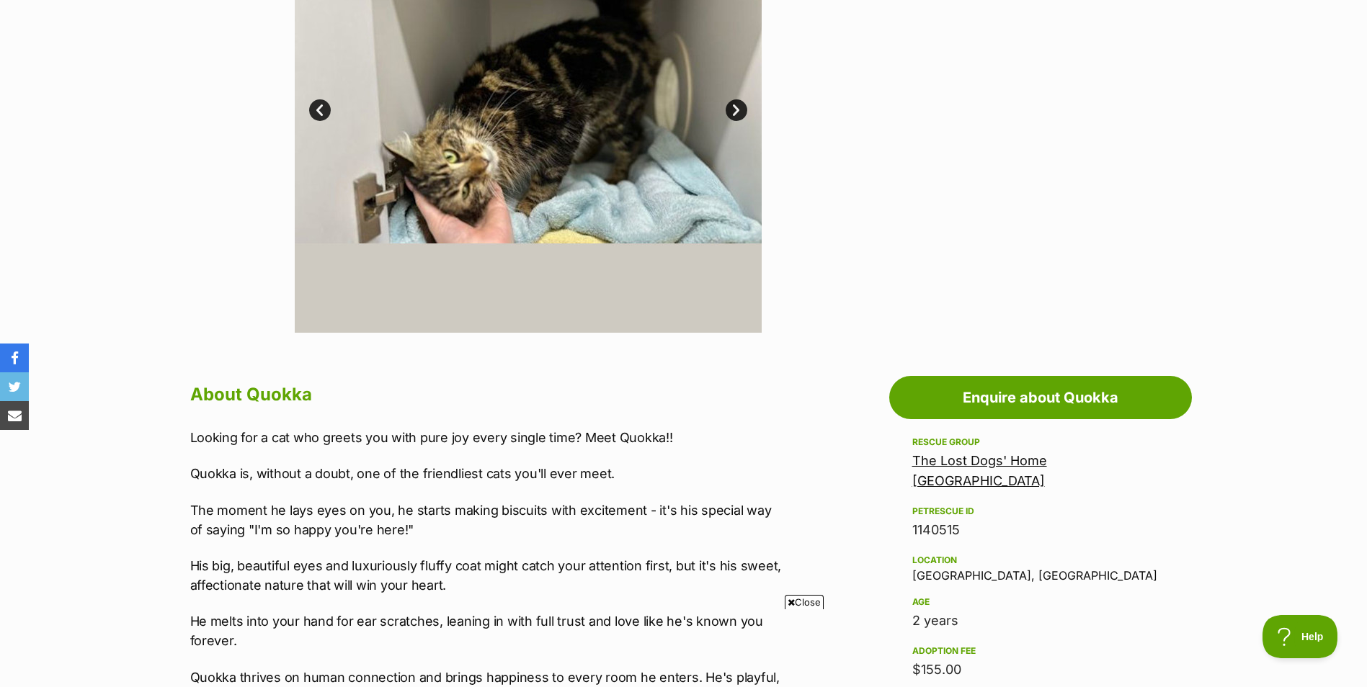
scroll to position [144, 0]
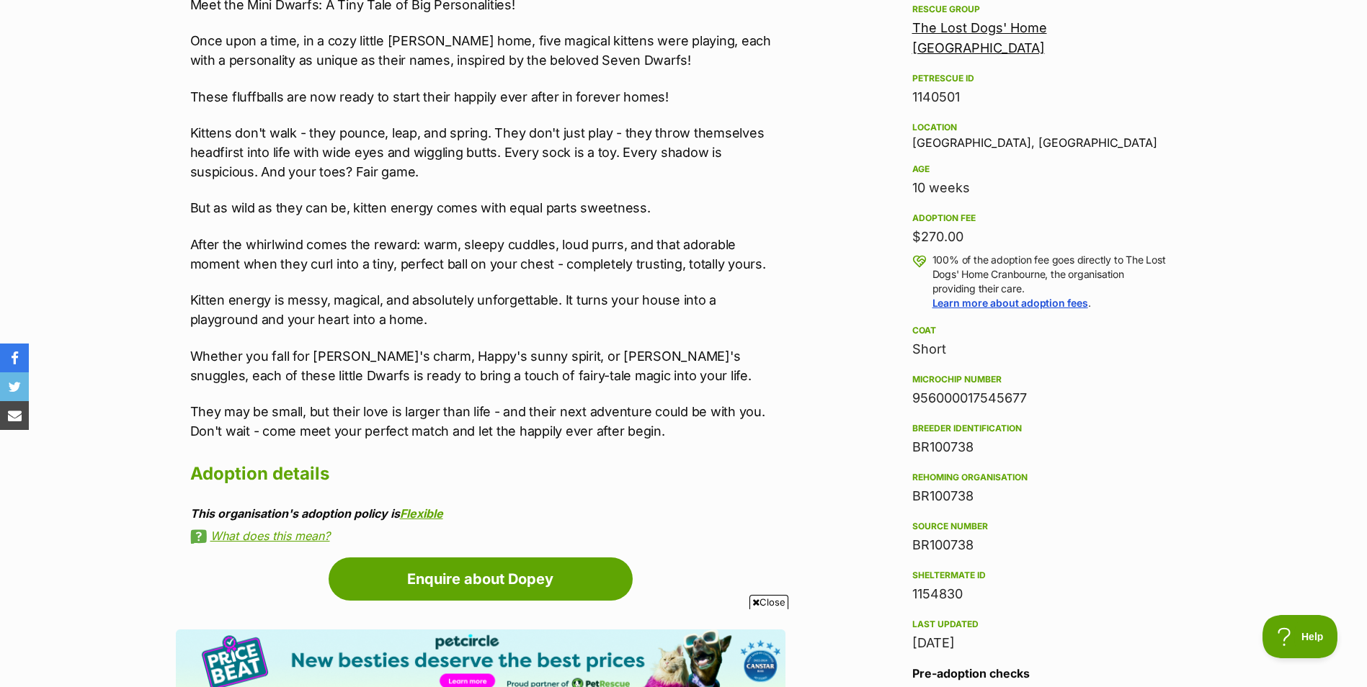
scroll to position [865, 0]
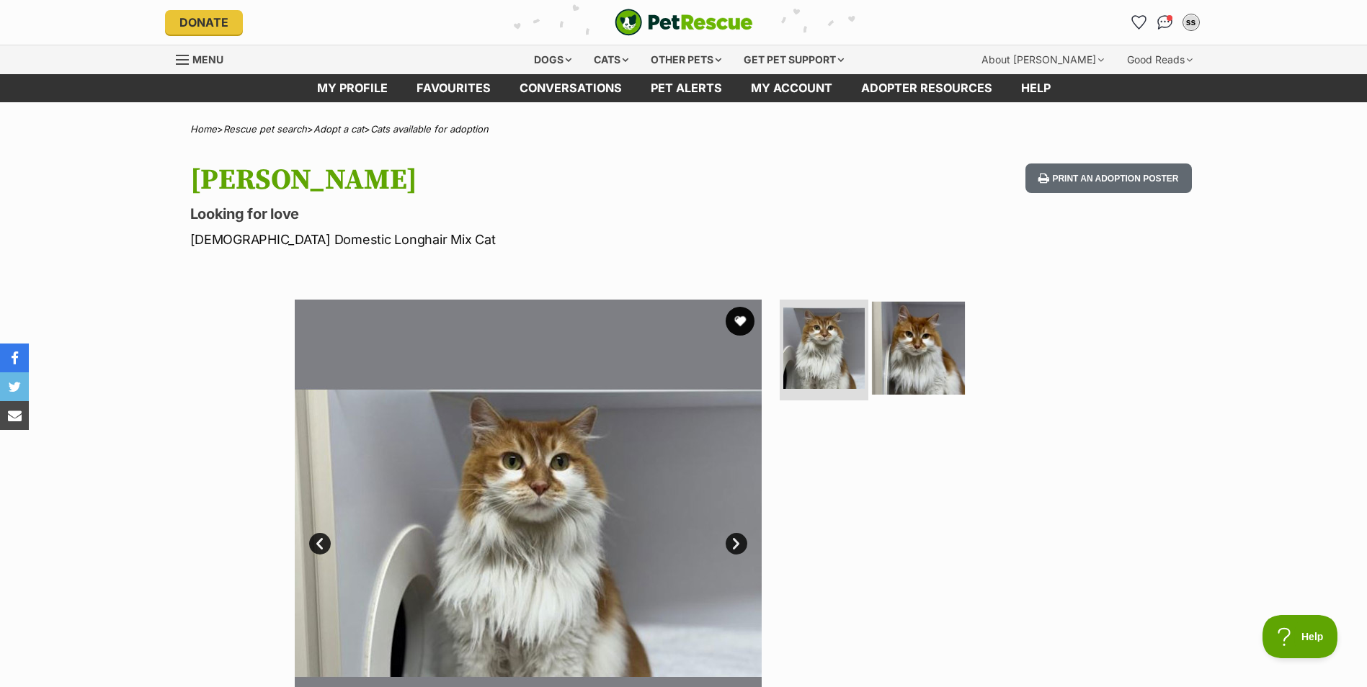
click at [912, 354] on img at bounding box center [918, 348] width 93 height 93
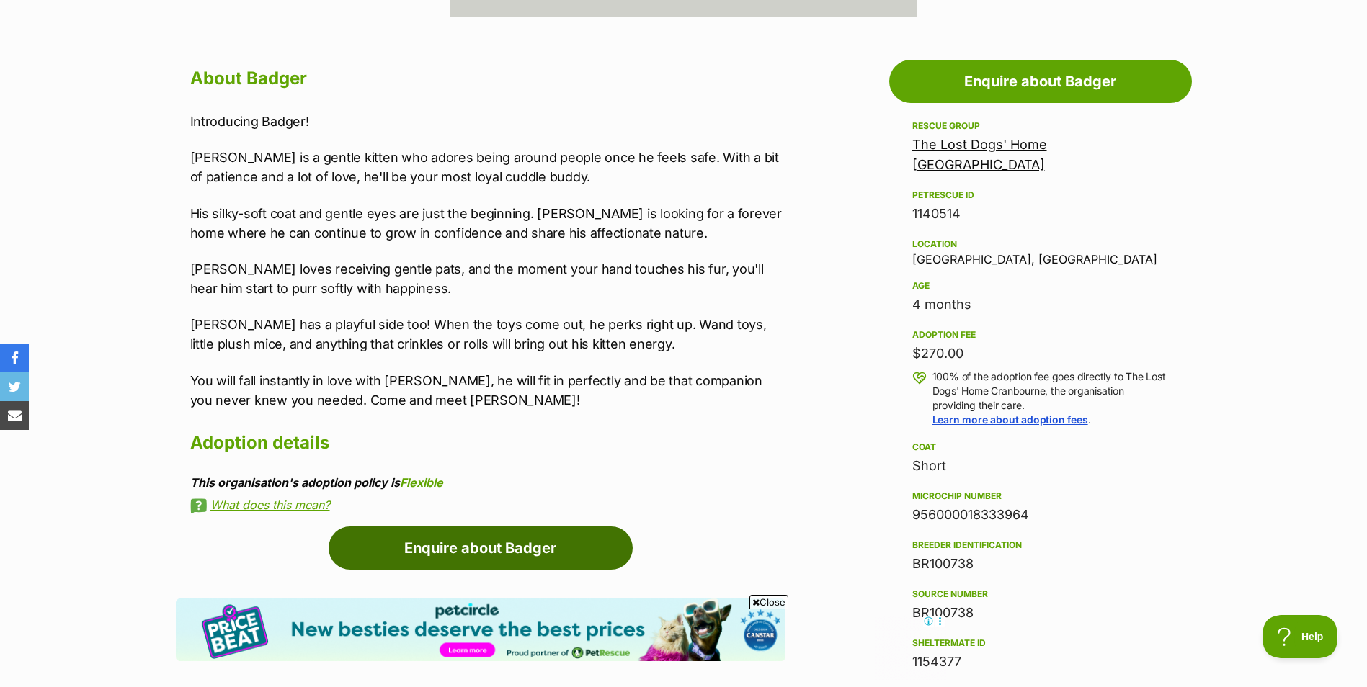
scroll to position [865, 0]
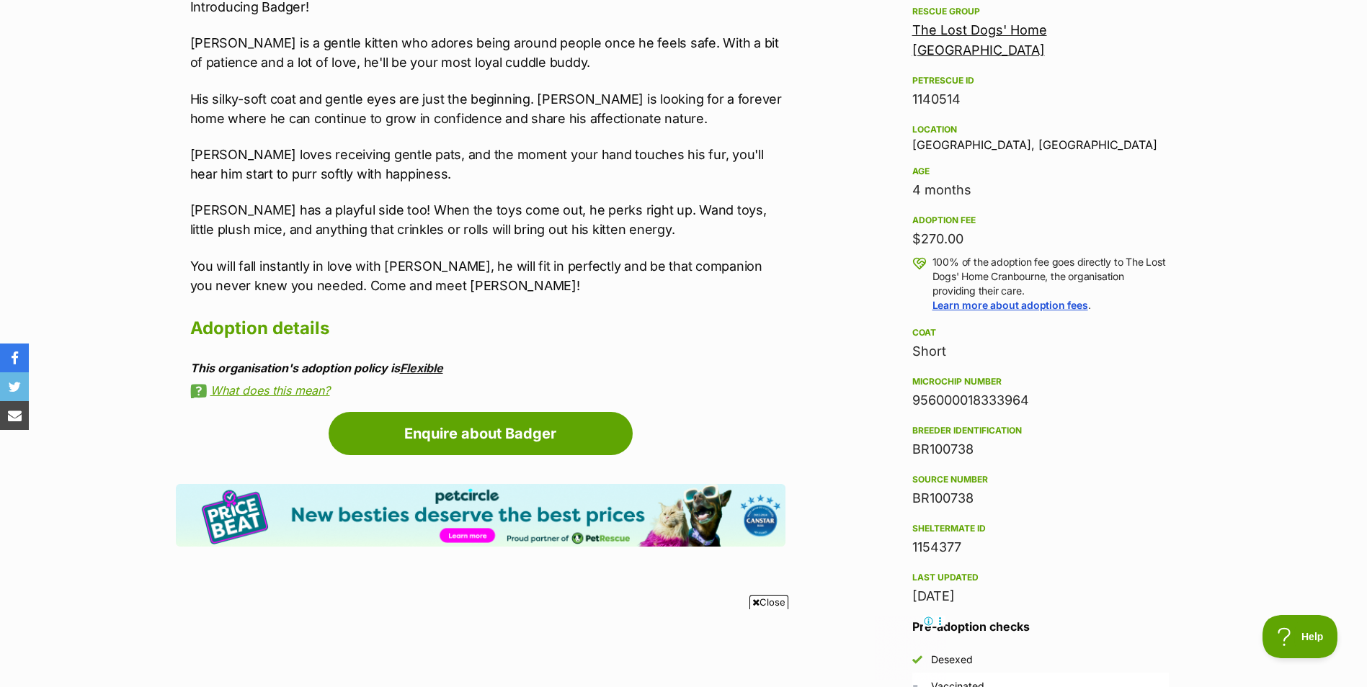
click at [433, 372] on link "Flexible" at bounding box center [421, 368] width 43 height 14
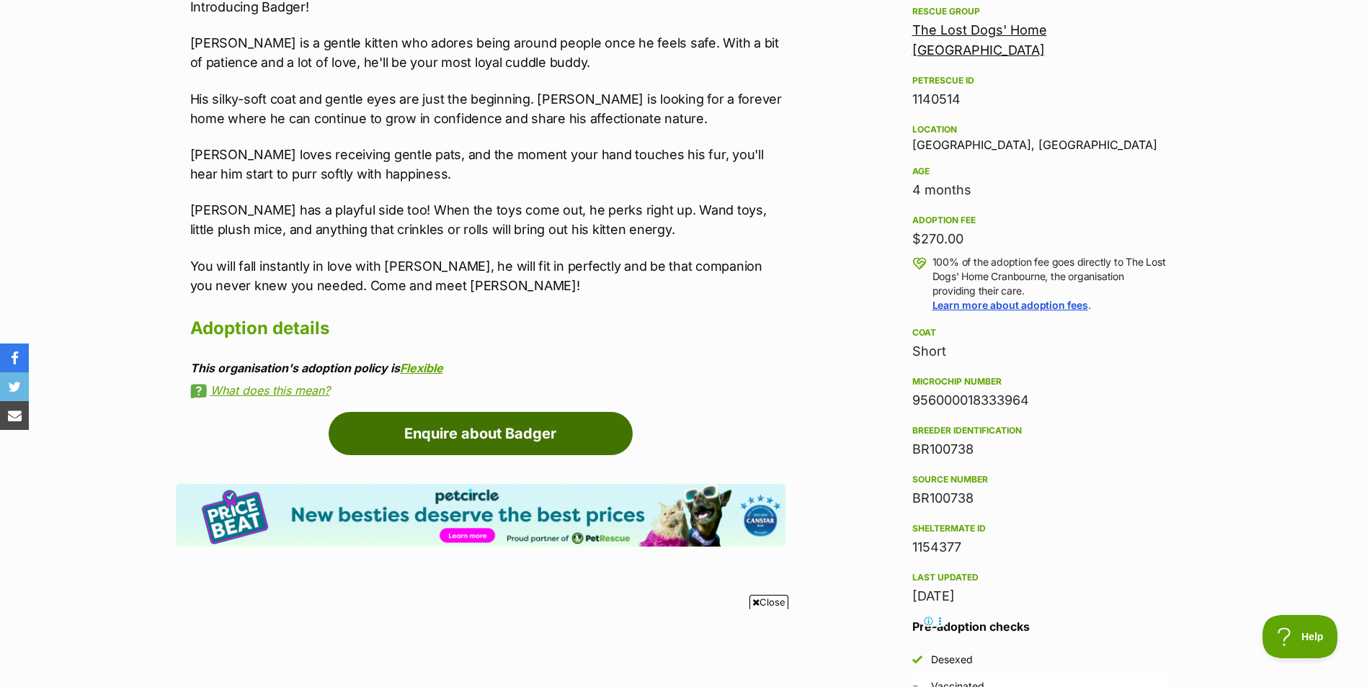
click at [494, 425] on link "Enquire about Badger" at bounding box center [481, 433] width 304 height 43
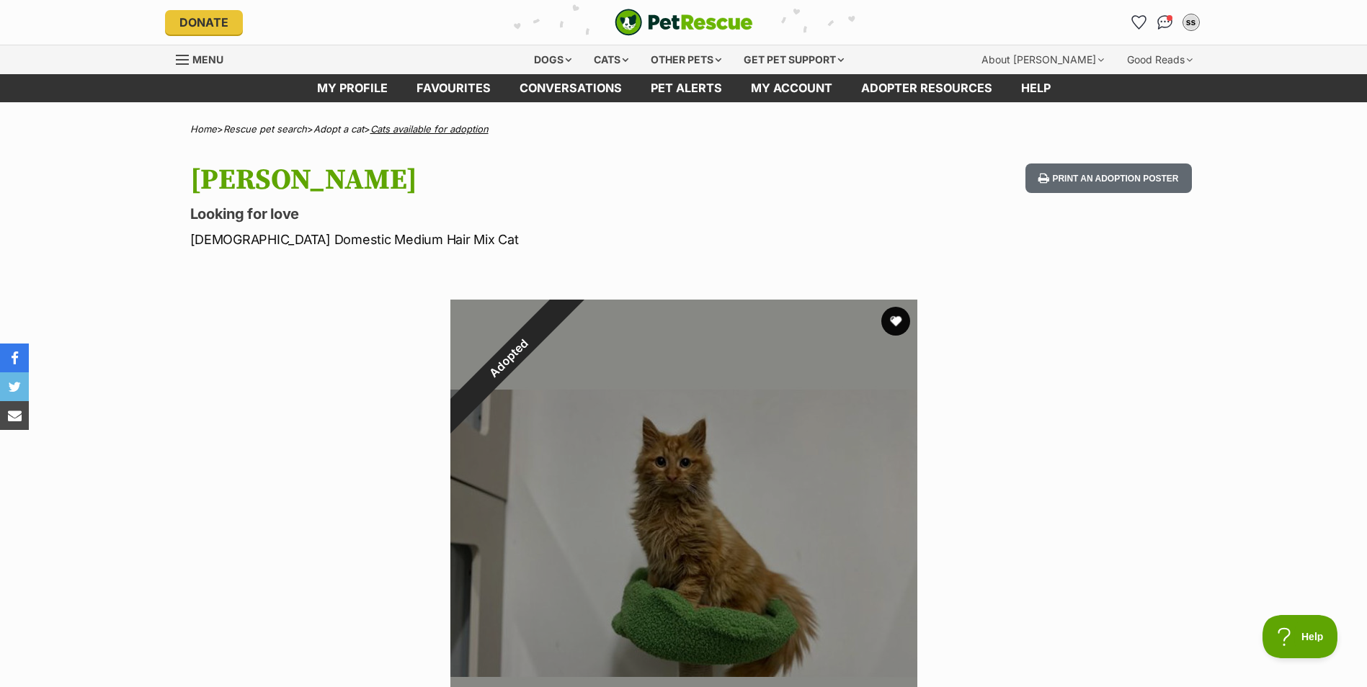
click at [441, 134] on link "Cats available for adoption" at bounding box center [429, 129] width 118 height 12
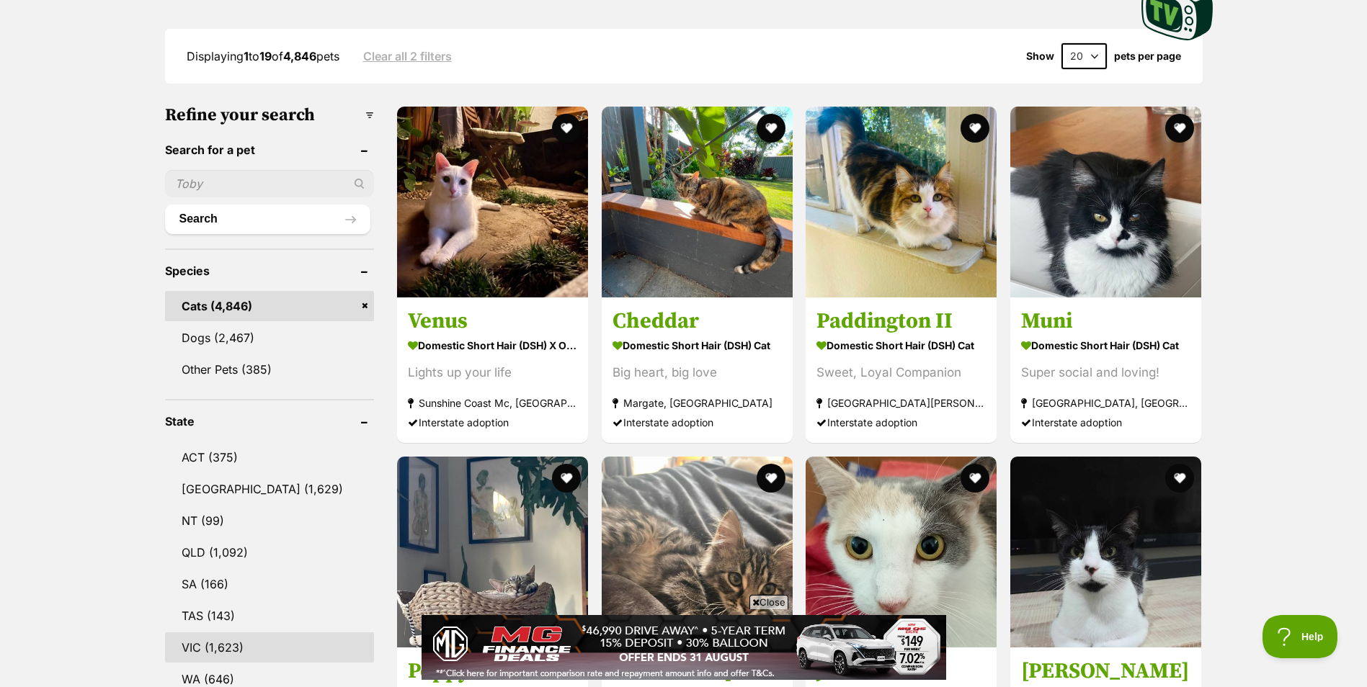
click at [211, 647] on link "VIC (1,623)" at bounding box center [270, 648] width 210 height 30
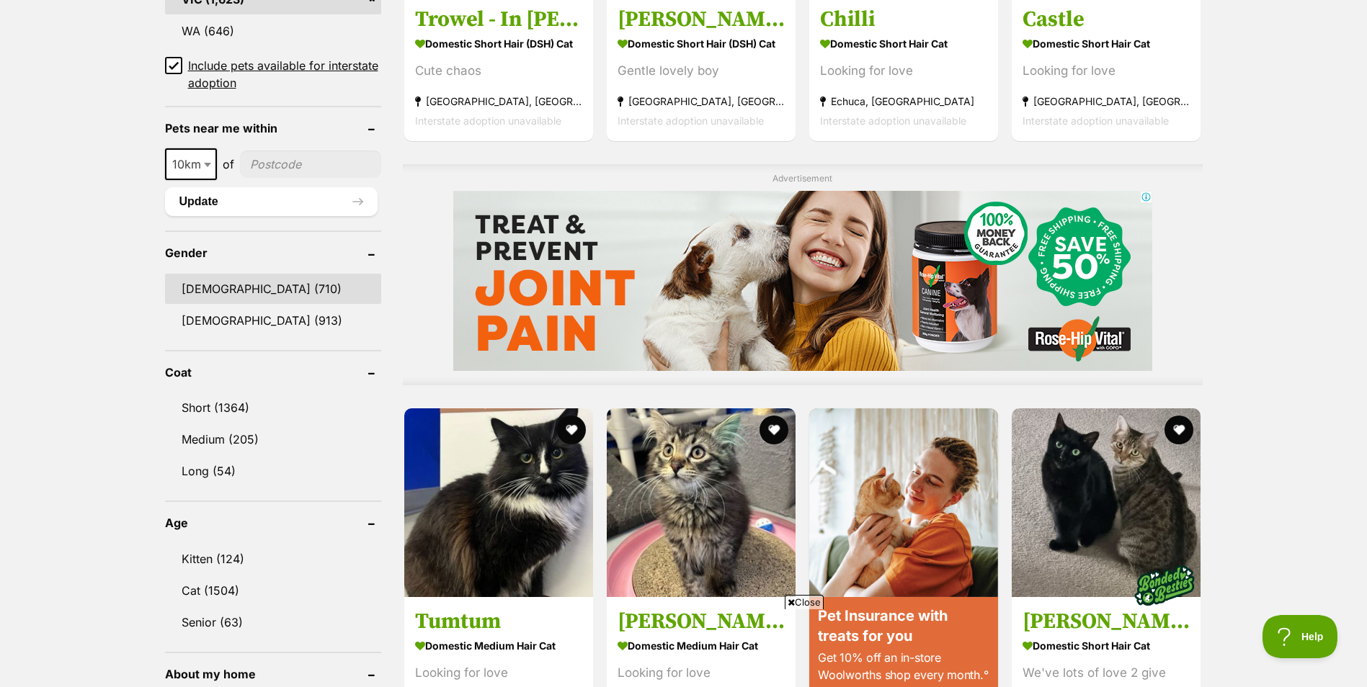
click at [241, 288] on link "[DEMOGRAPHIC_DATA] (710)" at bounding box center [273, 289] width 216 height 30
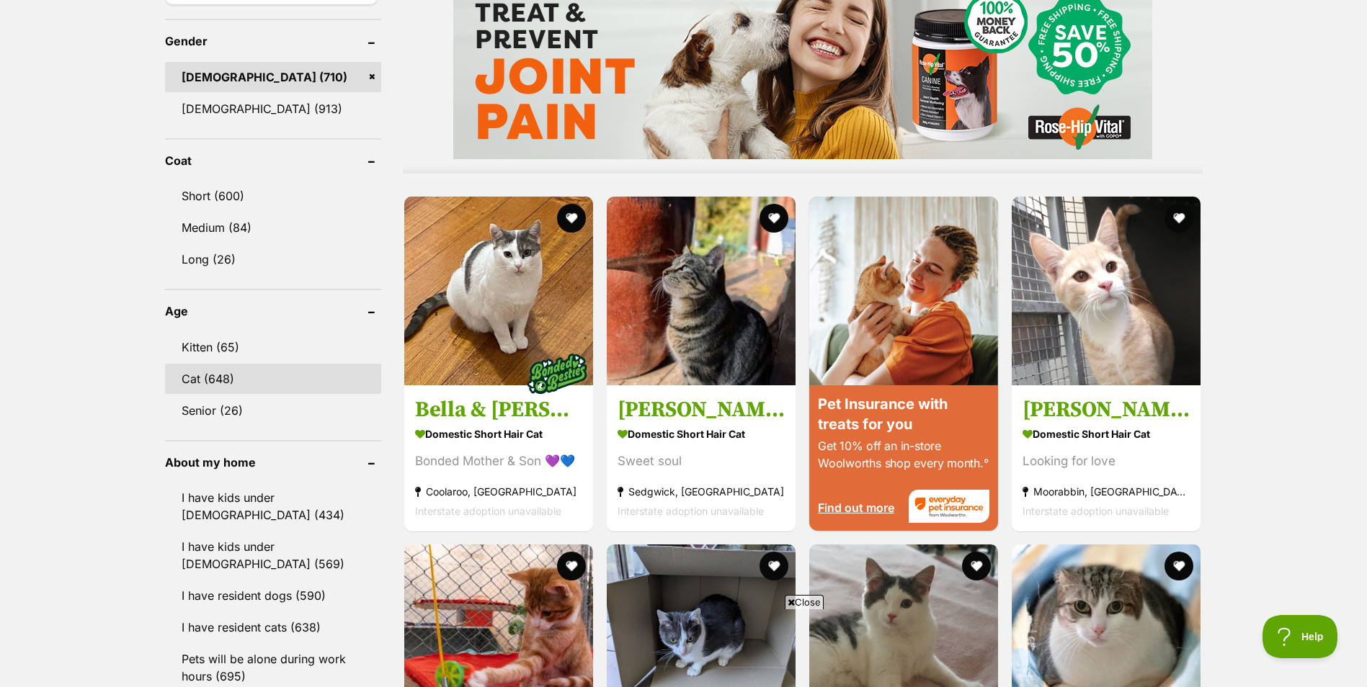
click at [197, 375] on link "Cat (648)" at bounding box center [273, 379] width 216 height 30
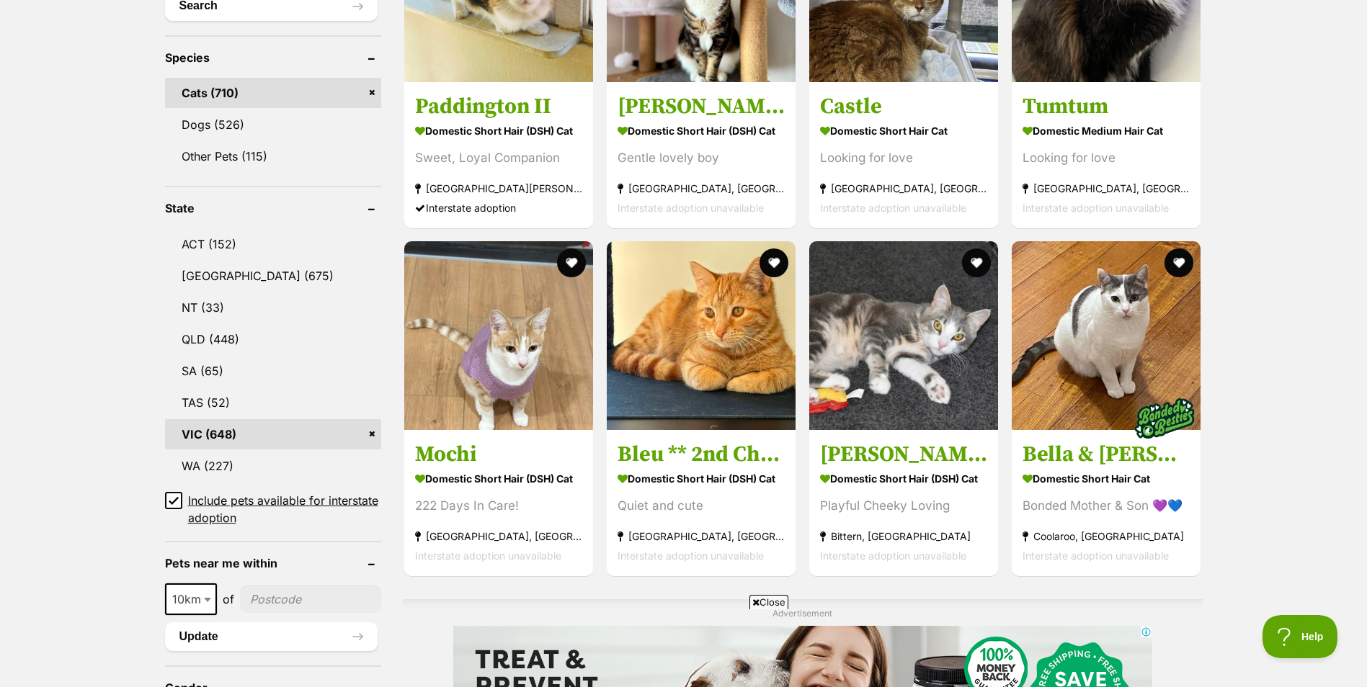
scroll to position [793, 0]
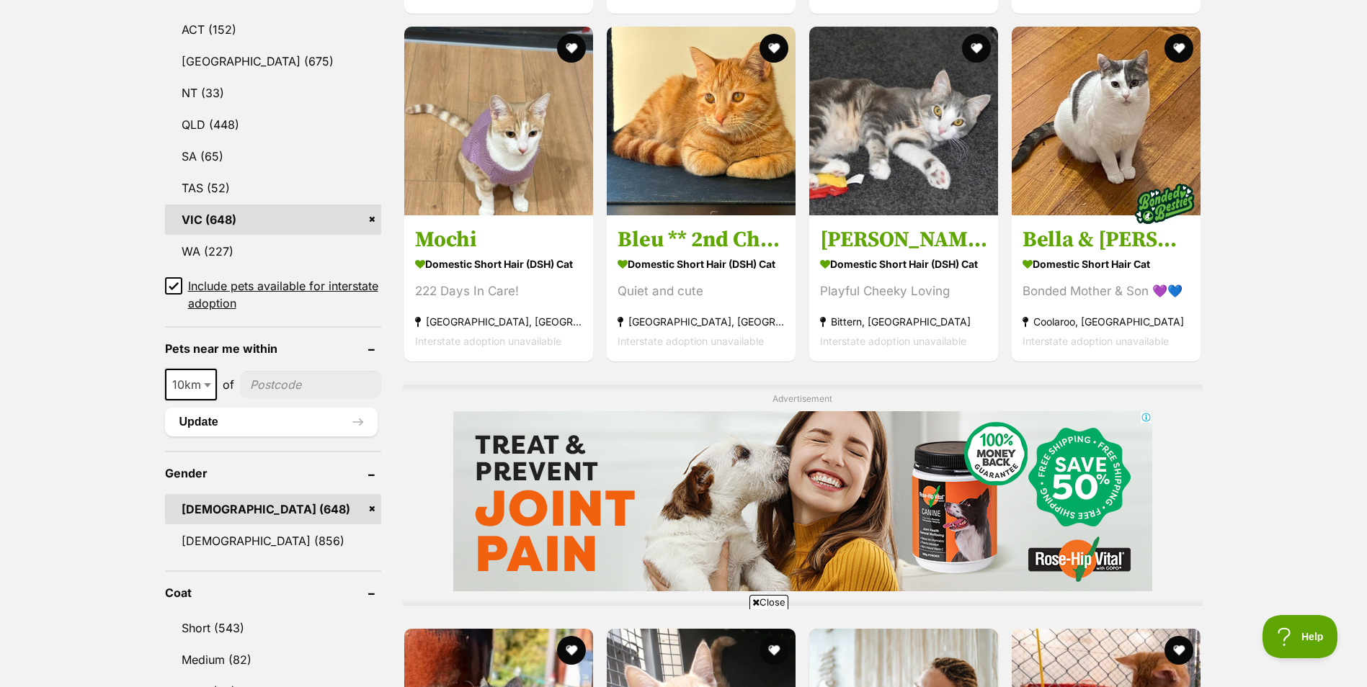
click at [306, 390] on input"] "postcode" at bounding box center [310, 384] width 141 height 27
type input"] "3875"
click at [212, 388] on span at bounding box center [209, 385] width 14 height 32
select select "100"
click at [216, 427] on button "Update" at bounding box center [271, 422] width 213 height 29
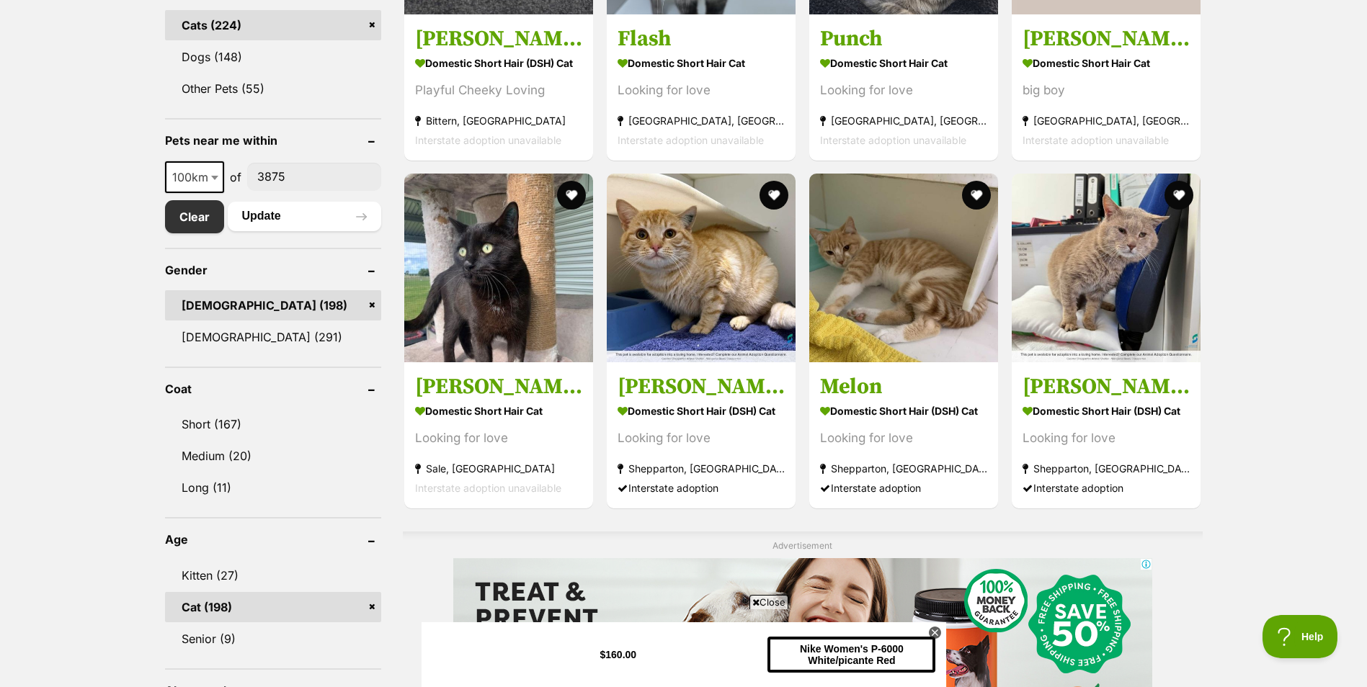
scroll to position [649, 0]
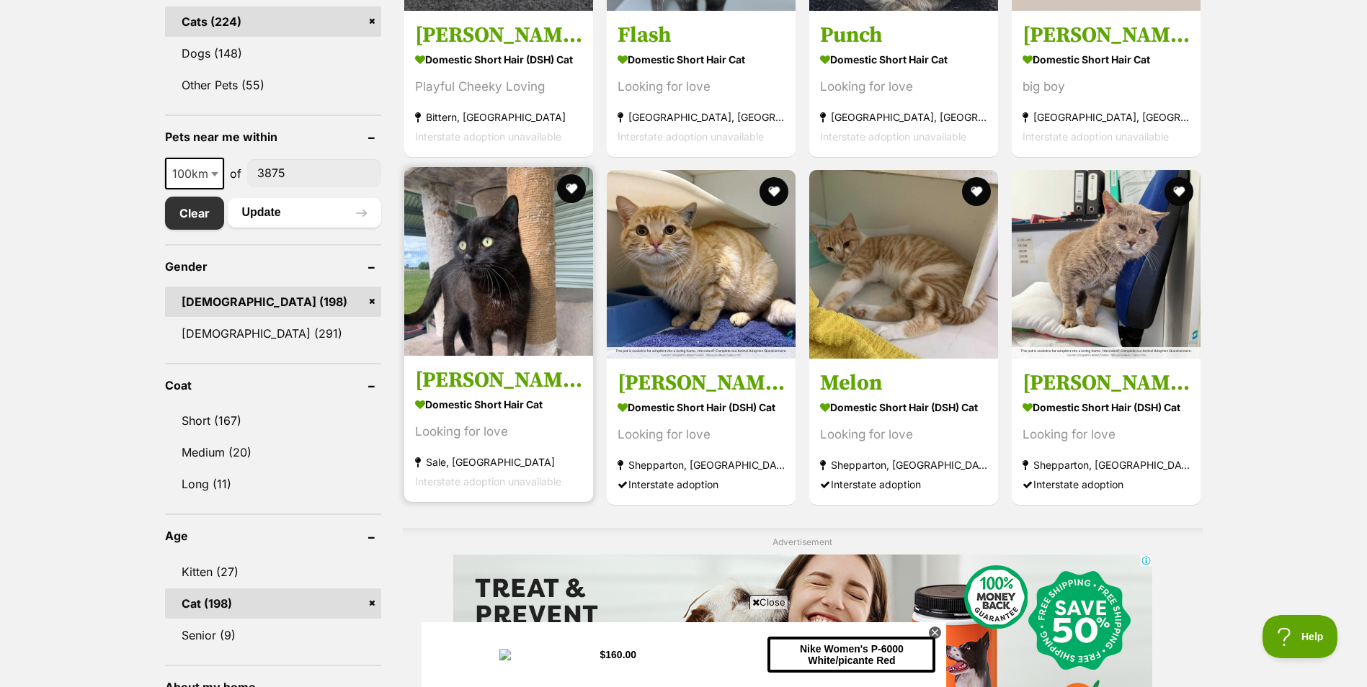
click at [466, 223] on img at bounding box center [498, 261] width 189 height 189
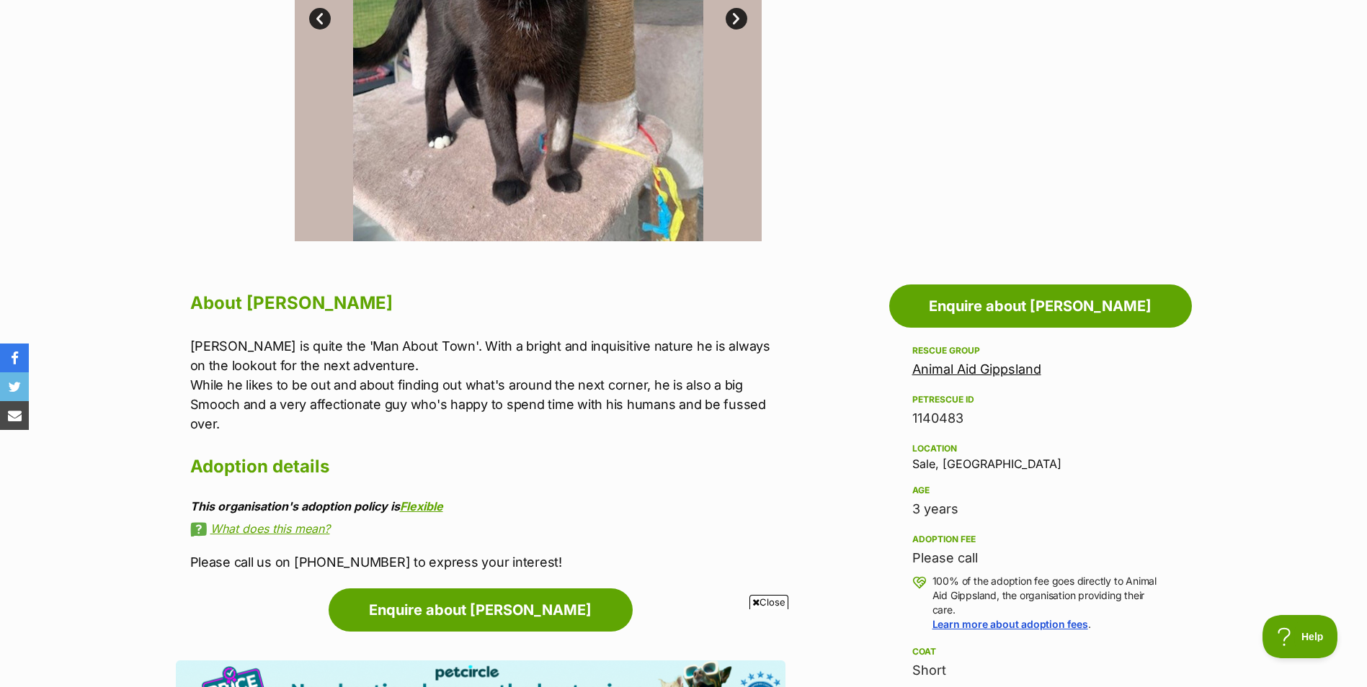
scroll to position [721, 0]
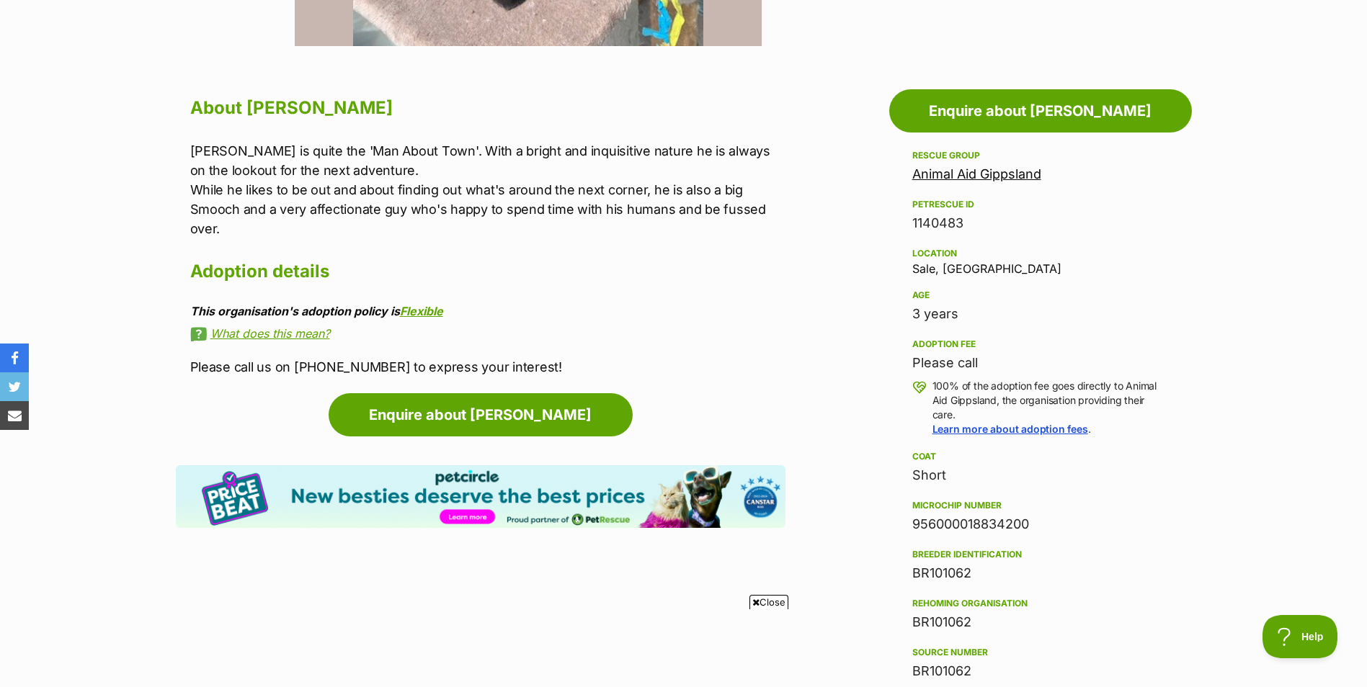
click at [992, 182] on div "Animal Aid Gippsland" at bounding box center [1040, 174] width 257 height 20
click at [994, 175] on link "Animal Aid Gippsland" at bounding box center [976, 173] width 129 height 15
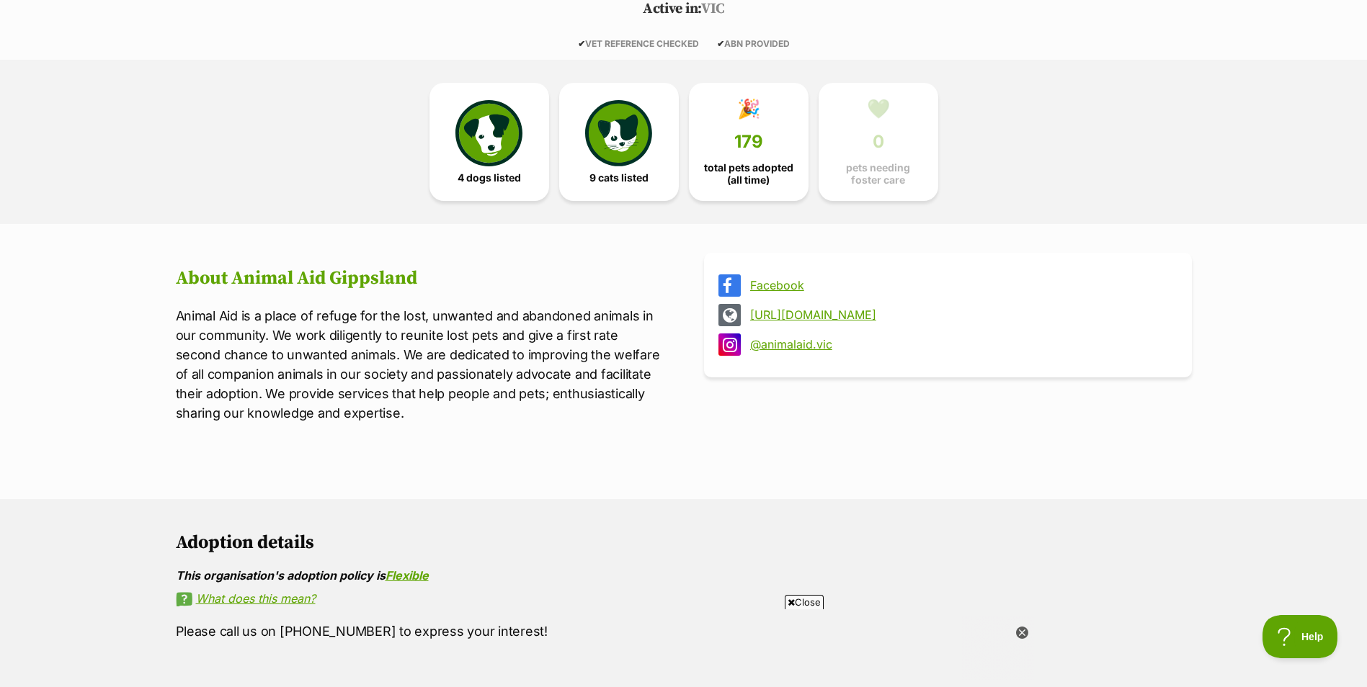
scroll to position [144, 0]
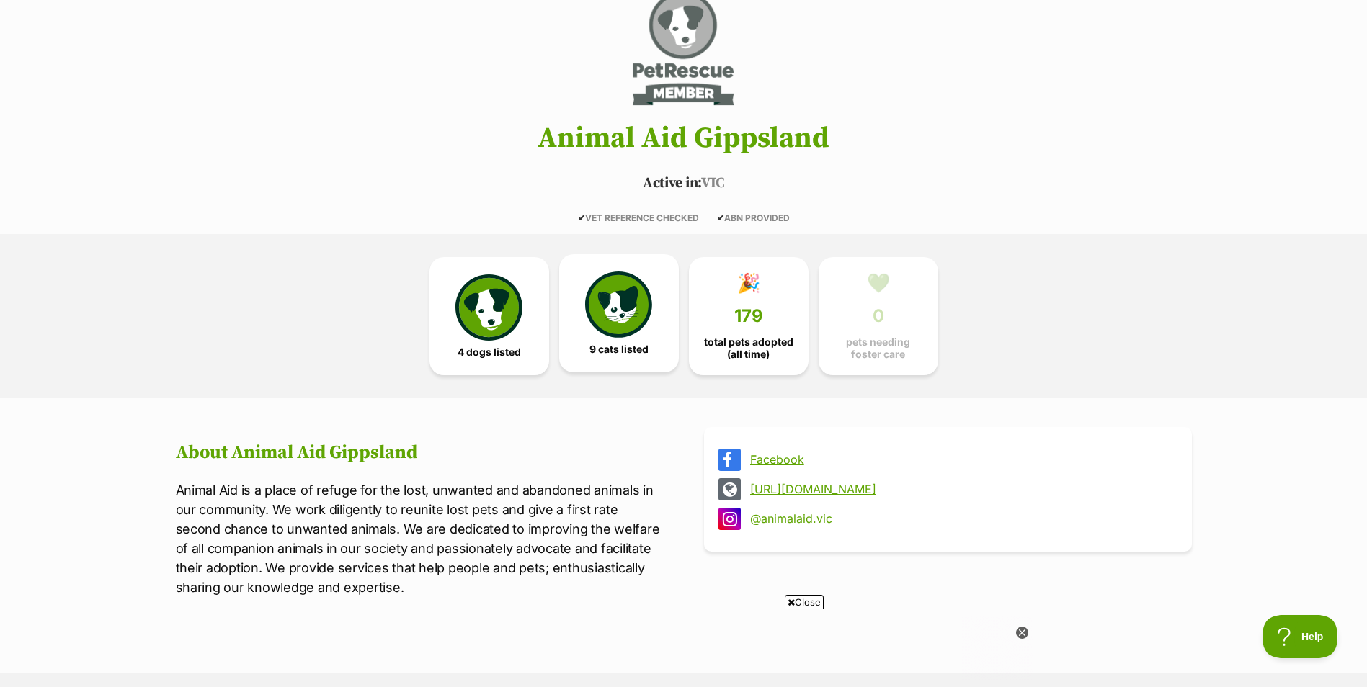
click at [630, 330] on img at bounding box center [618, 305] width 66 height 66
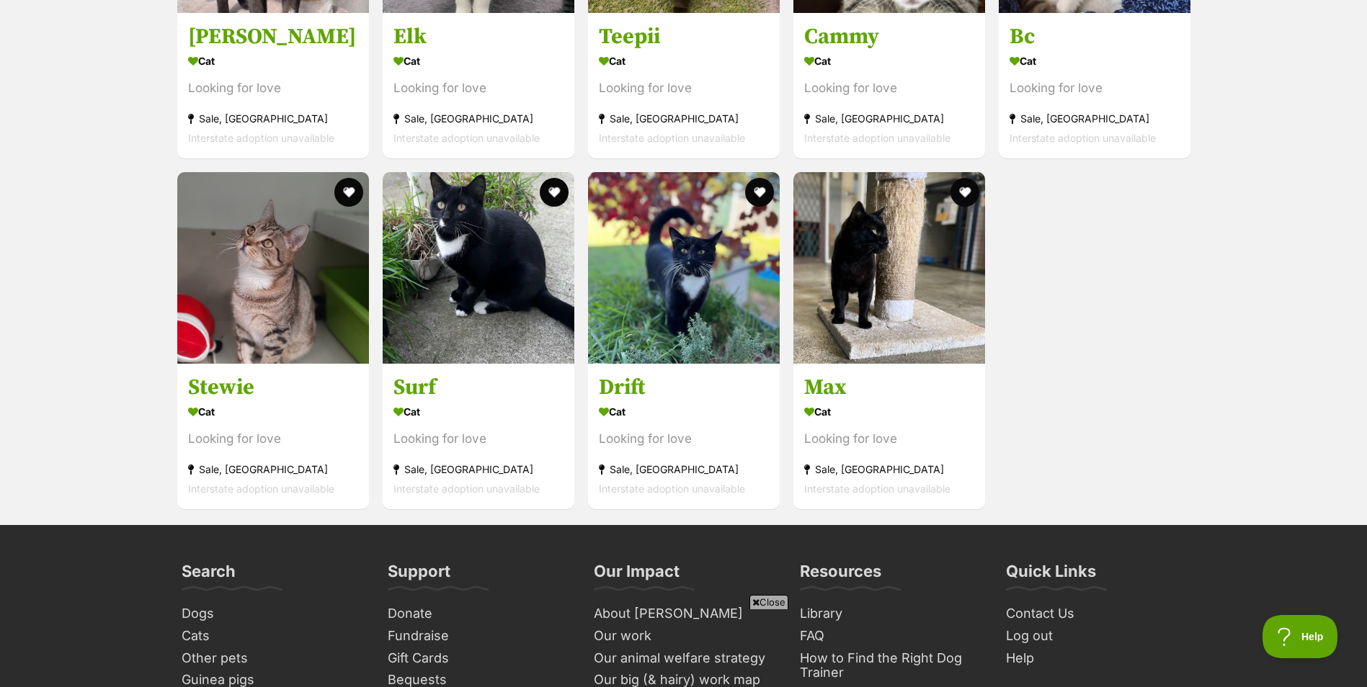
scroll to position [971, 0]
